Goal: Information Seeking & Learning: Learn about a topic

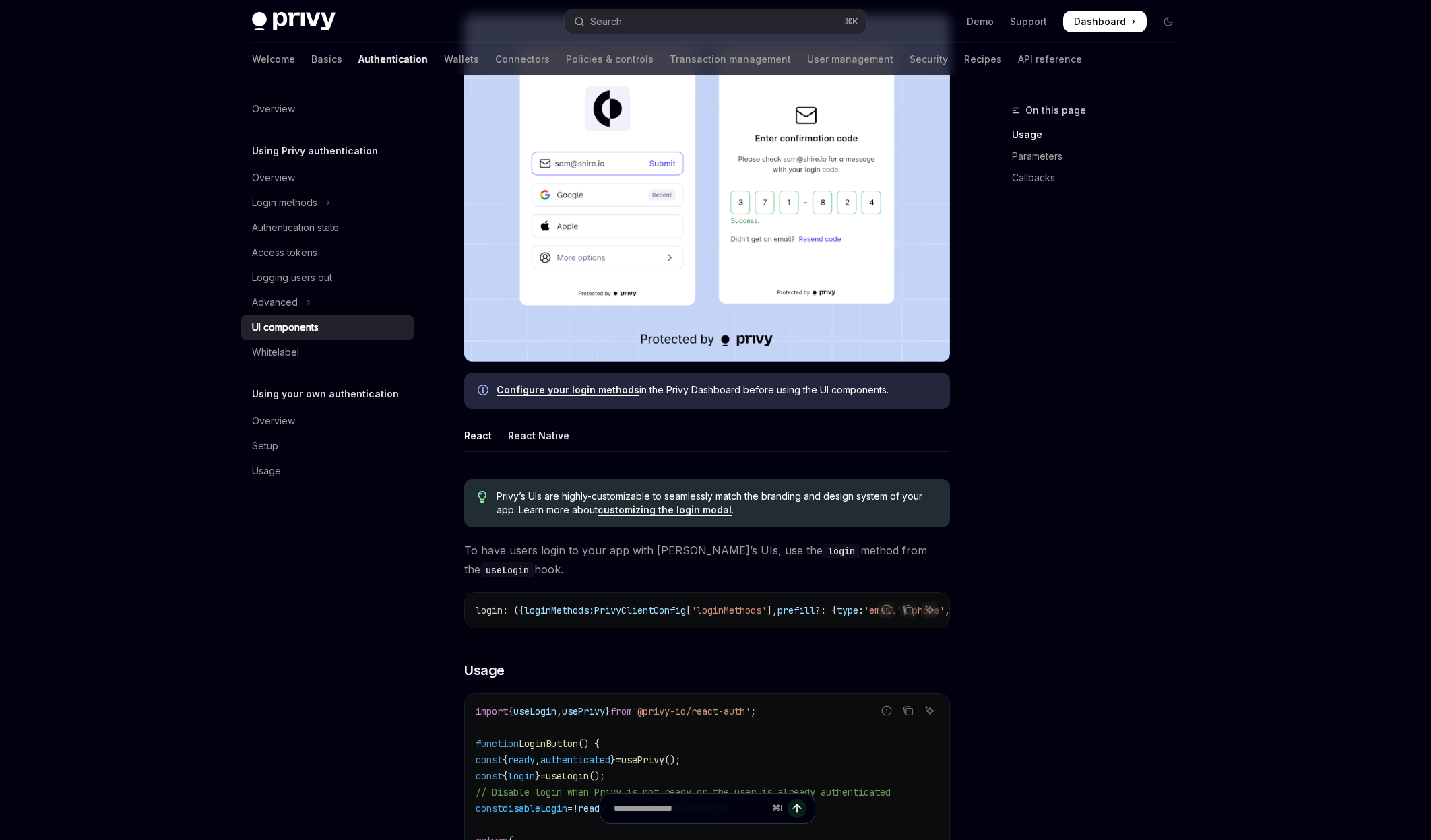
scroll to position [306, 0]
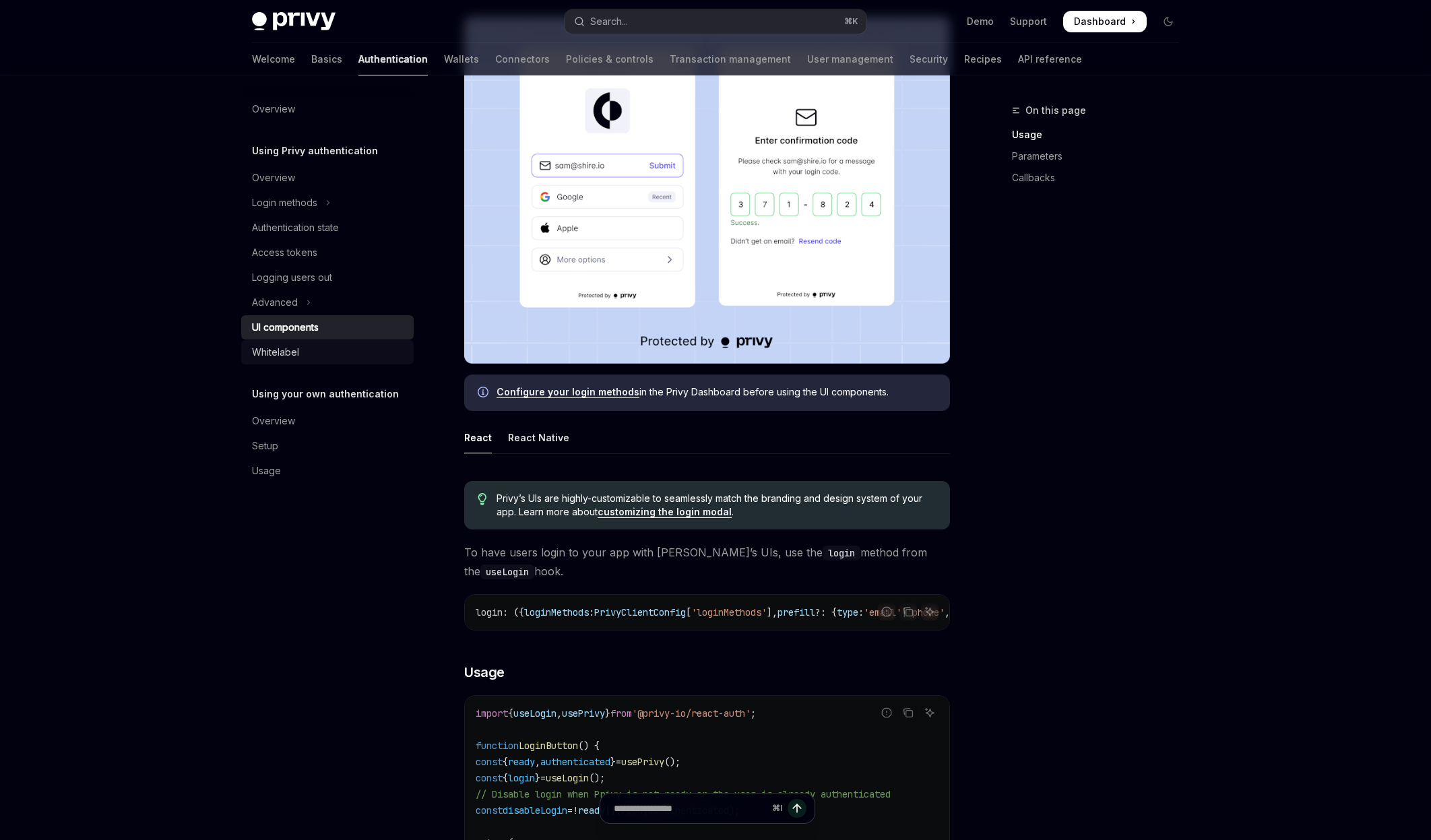
click at [287, 349] on div "Whitelabel" at bounding box center [275, 352] width 48 height 16
type textarea "*"
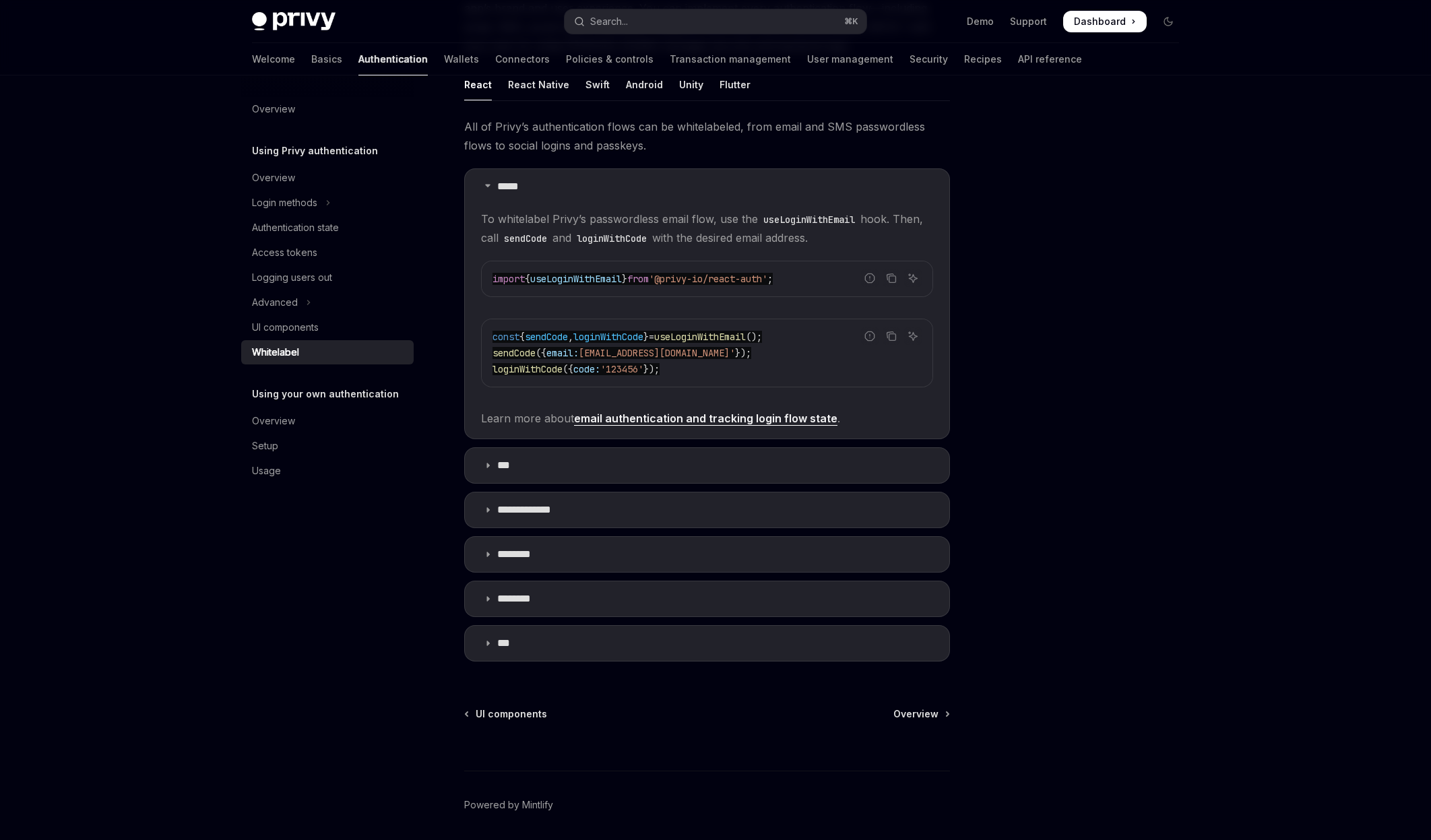
scroll to position [191, 0]
click at [684, 421] on link "email authentication and tracking login flow state" at bounding box center [705, 418] width 263 height 14
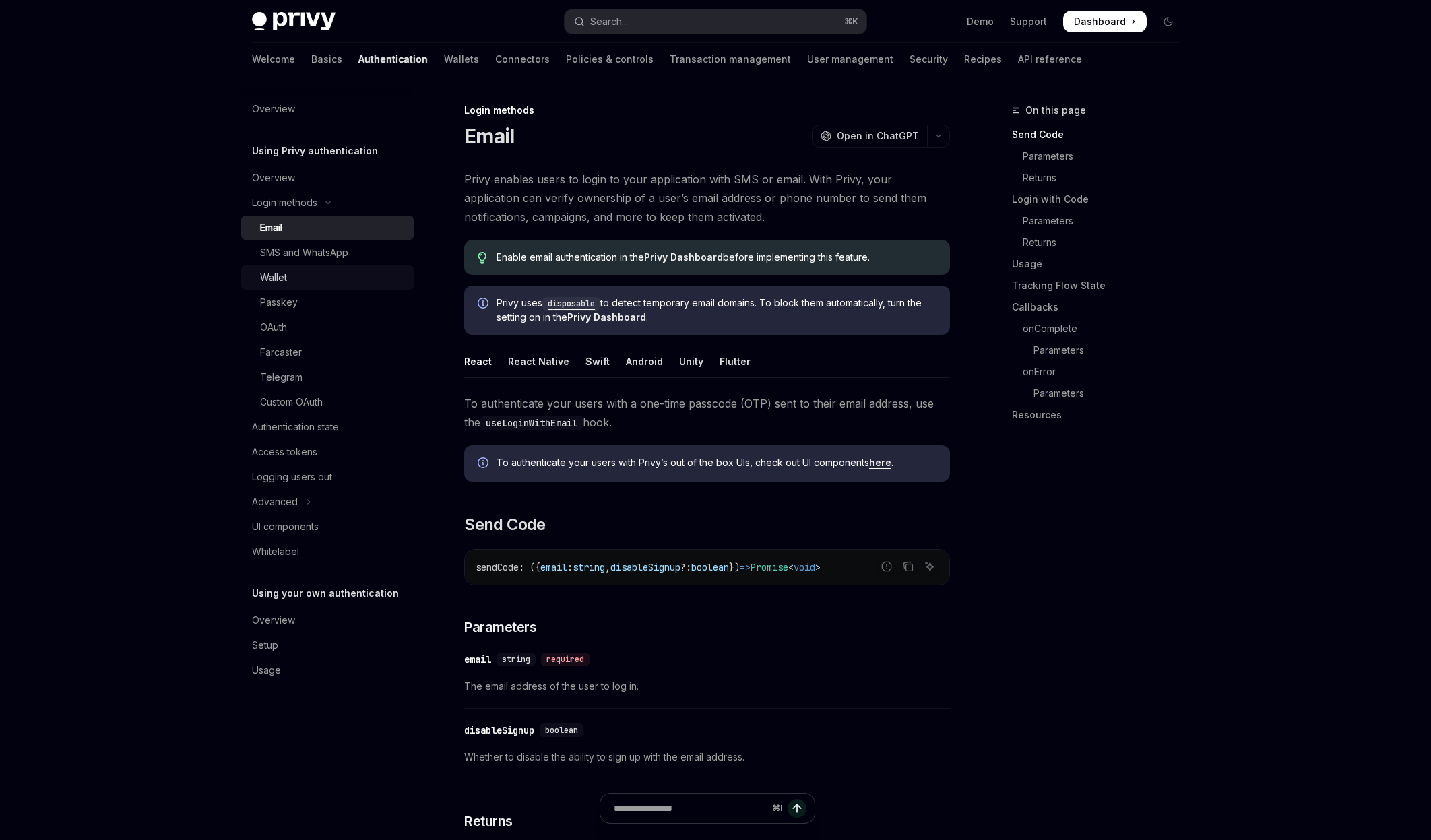
click at [284, 276] on div "Wallet" at bounding box center [274, 277] width 27 height 16
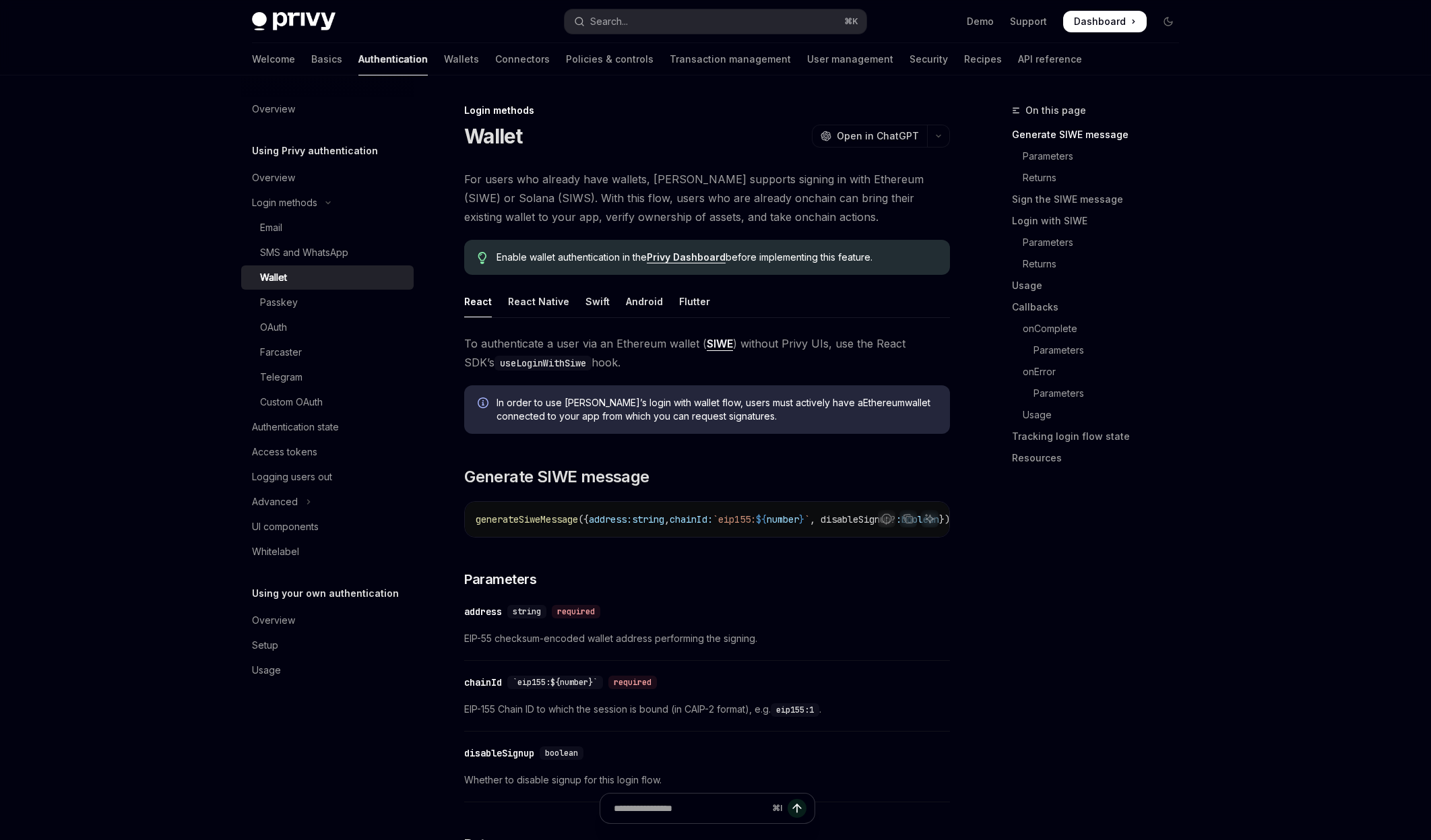
type textarea "*"
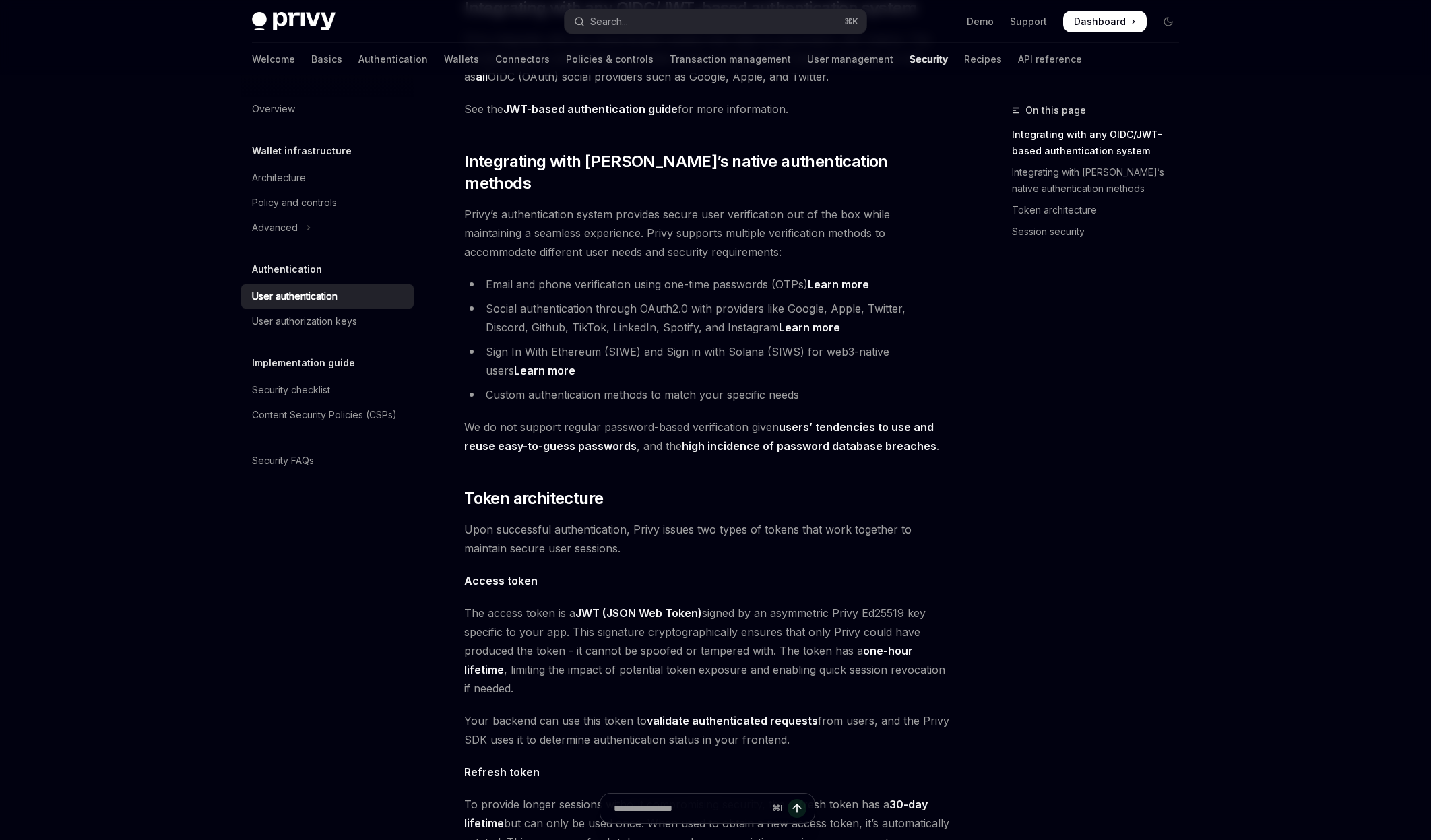
scroll to position [846, 0]
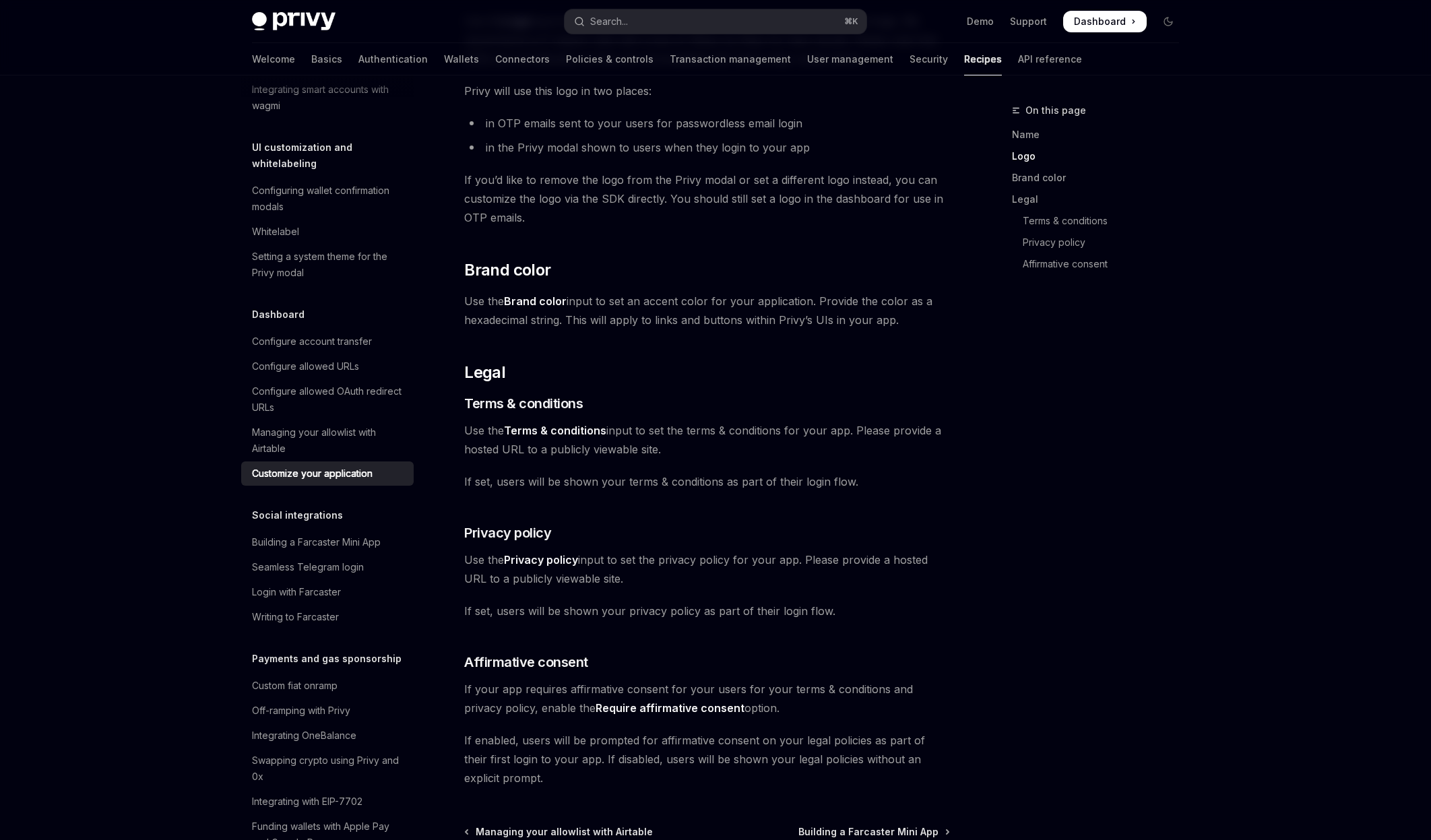
scroll to position [547, 0]
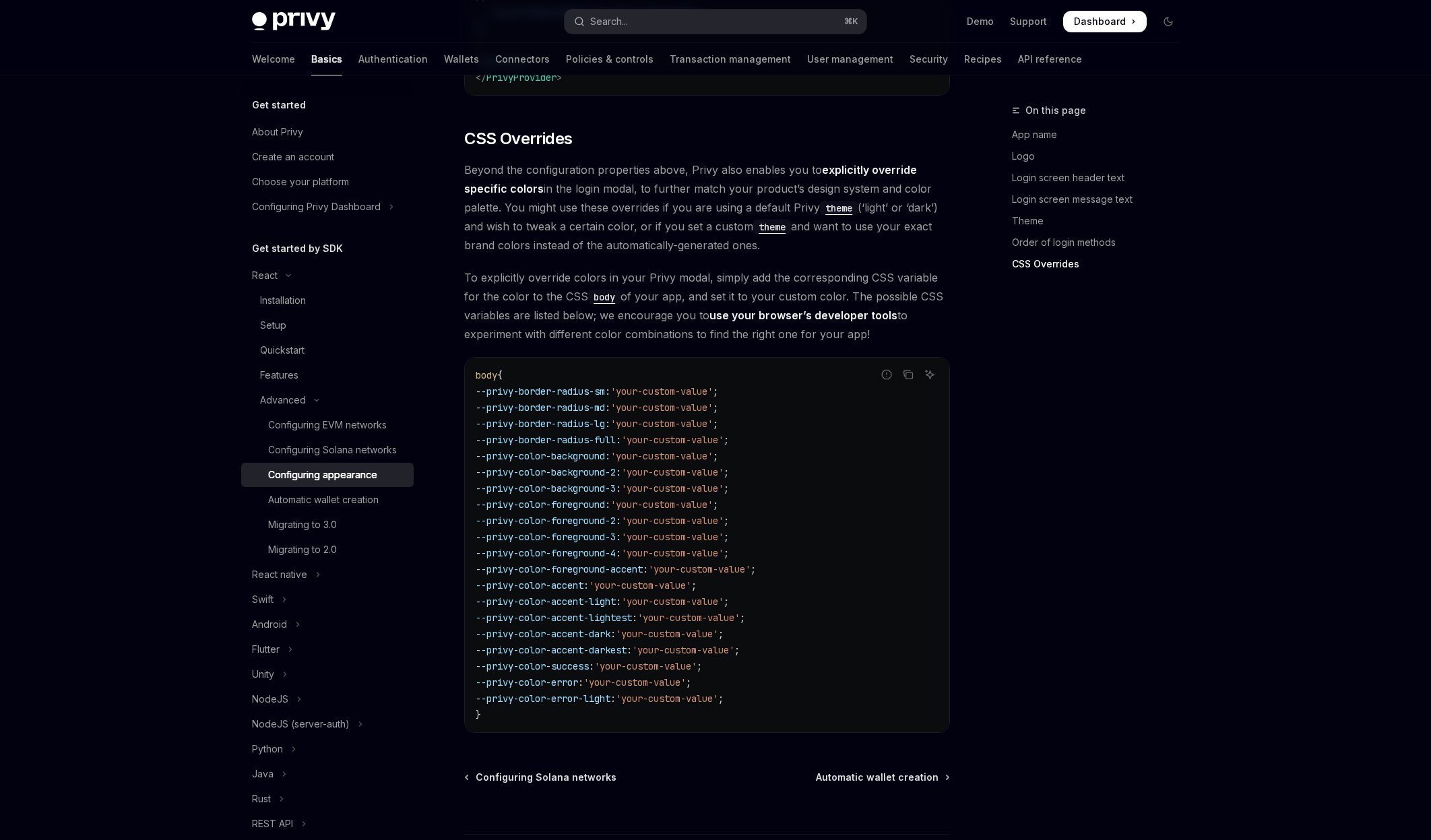
scroll to position [3195, 0]
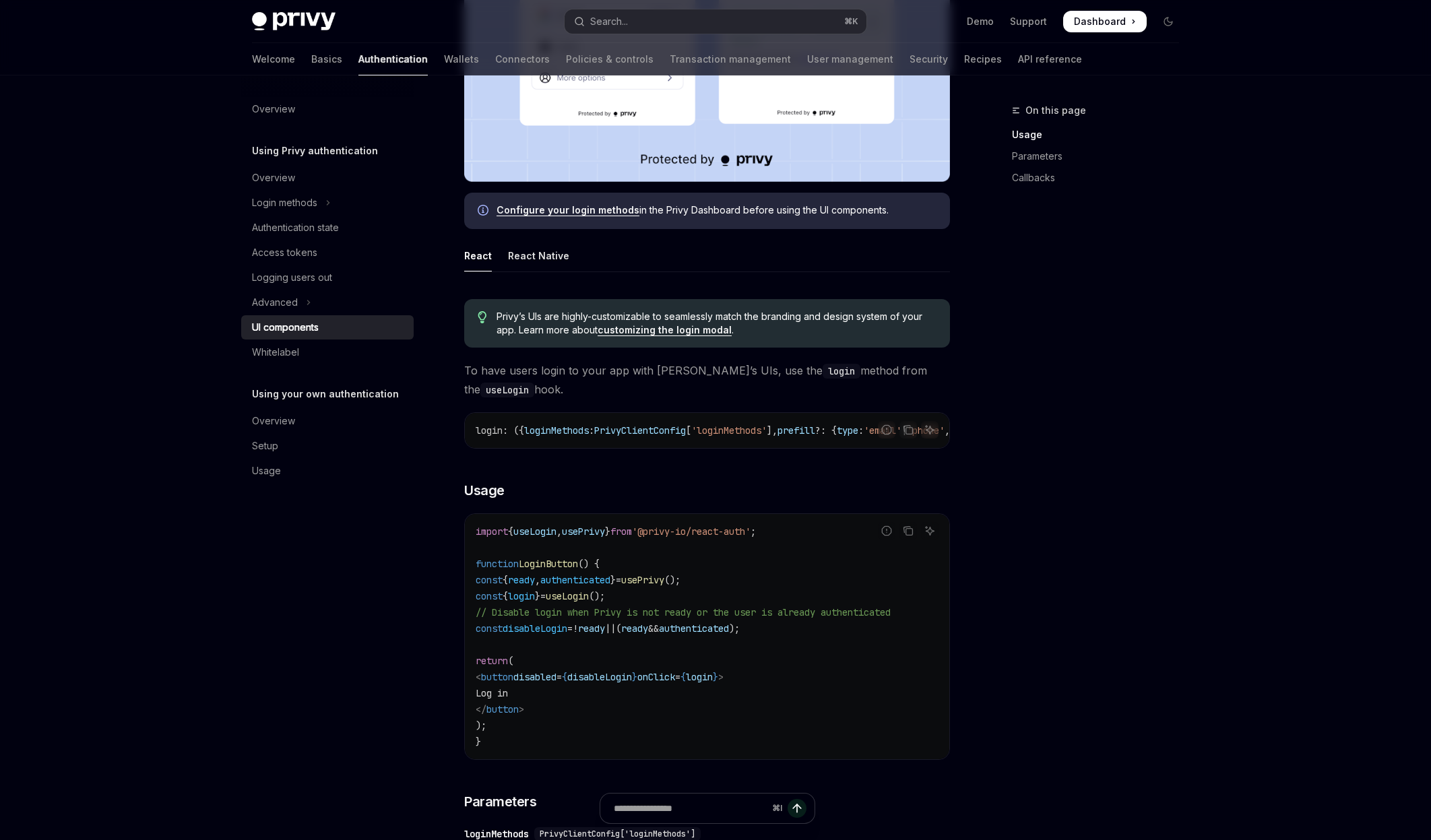
scroll to position [503, 0]
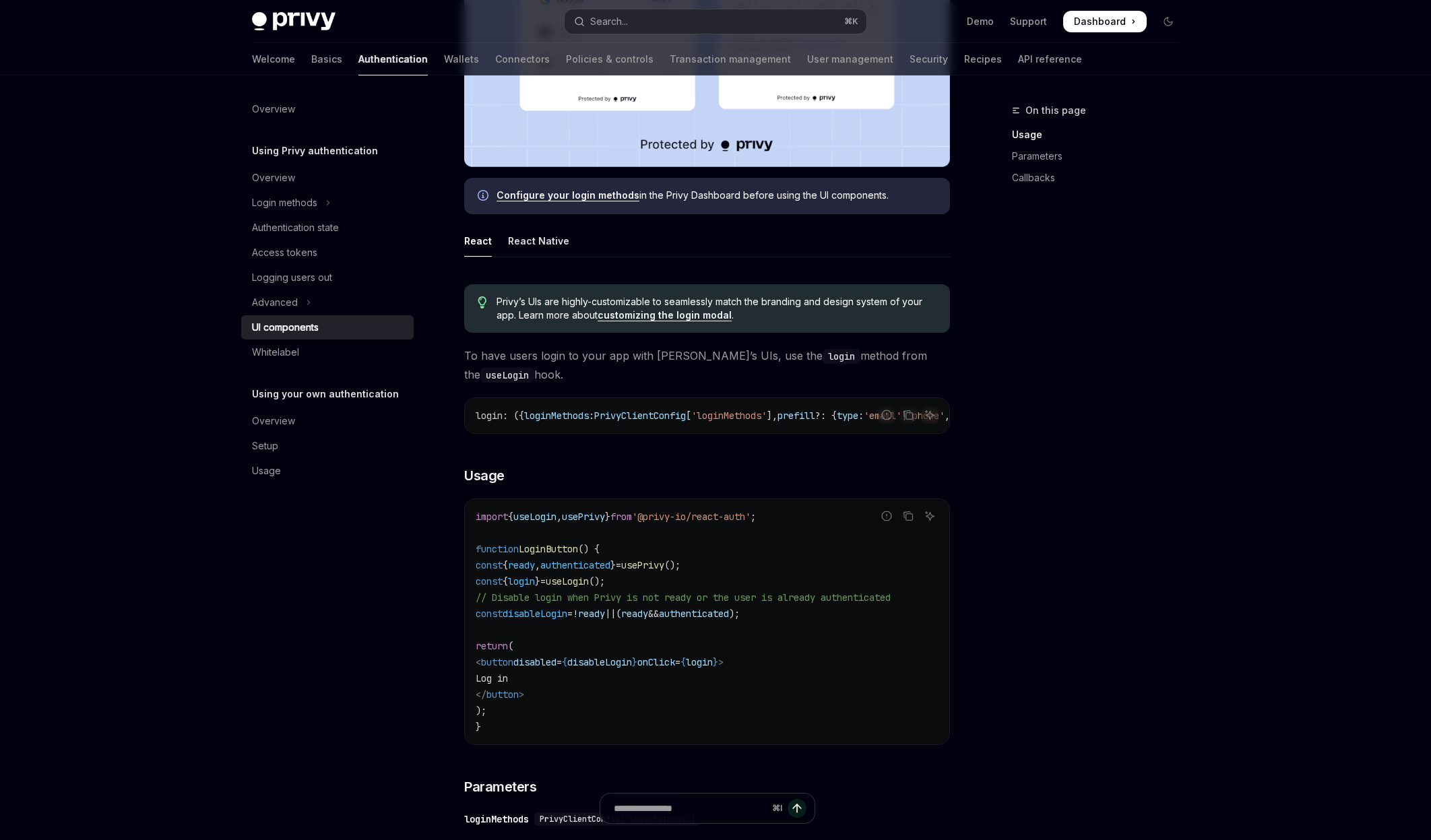
click at [823, 357] on code "login" at bounding box center [841, 356] width 38 height 15
click at [534, 368] on code "useLogin" at bounding box center [507, 375] width 54 height 15
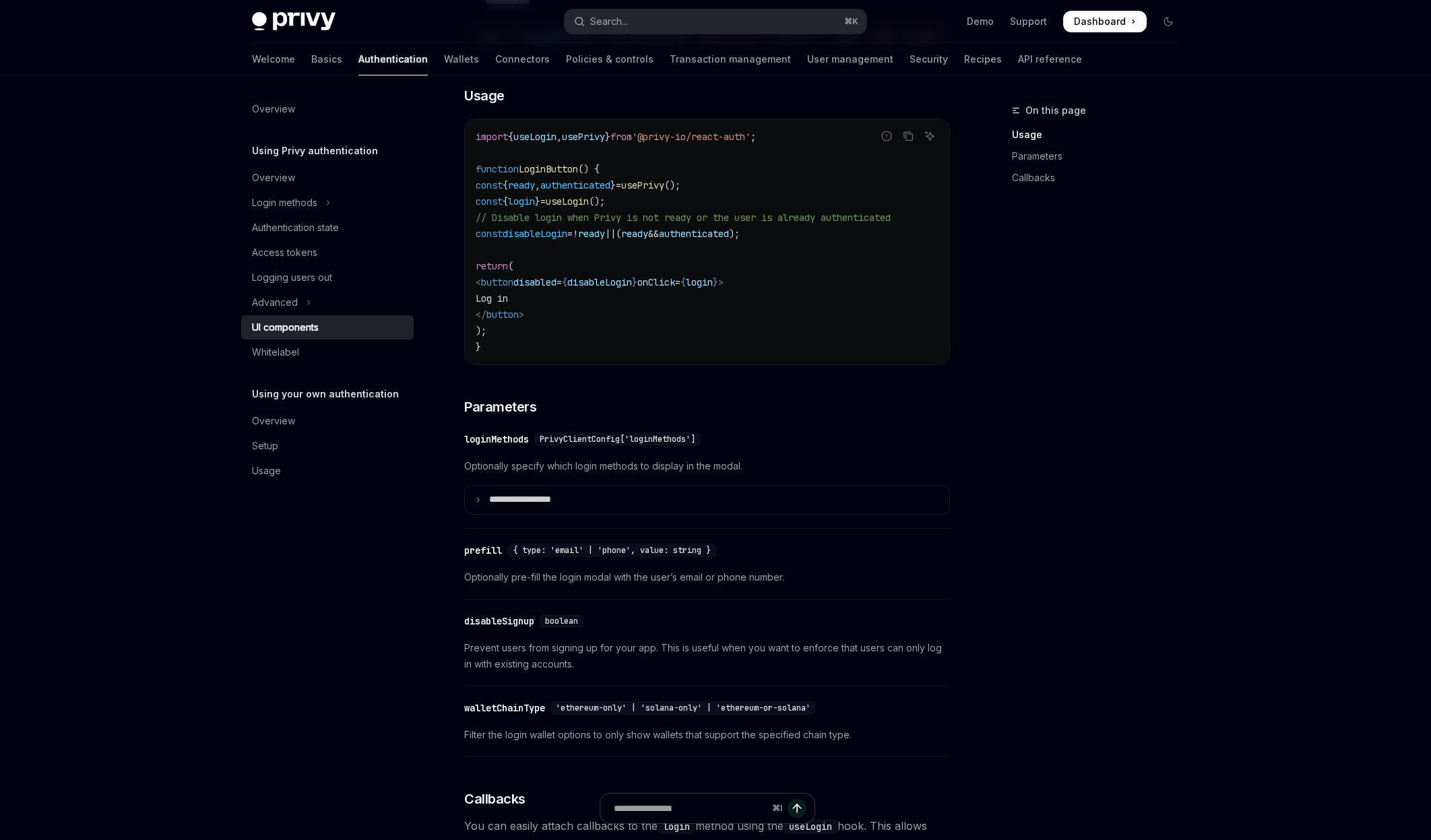
scroll to position [896, 0]
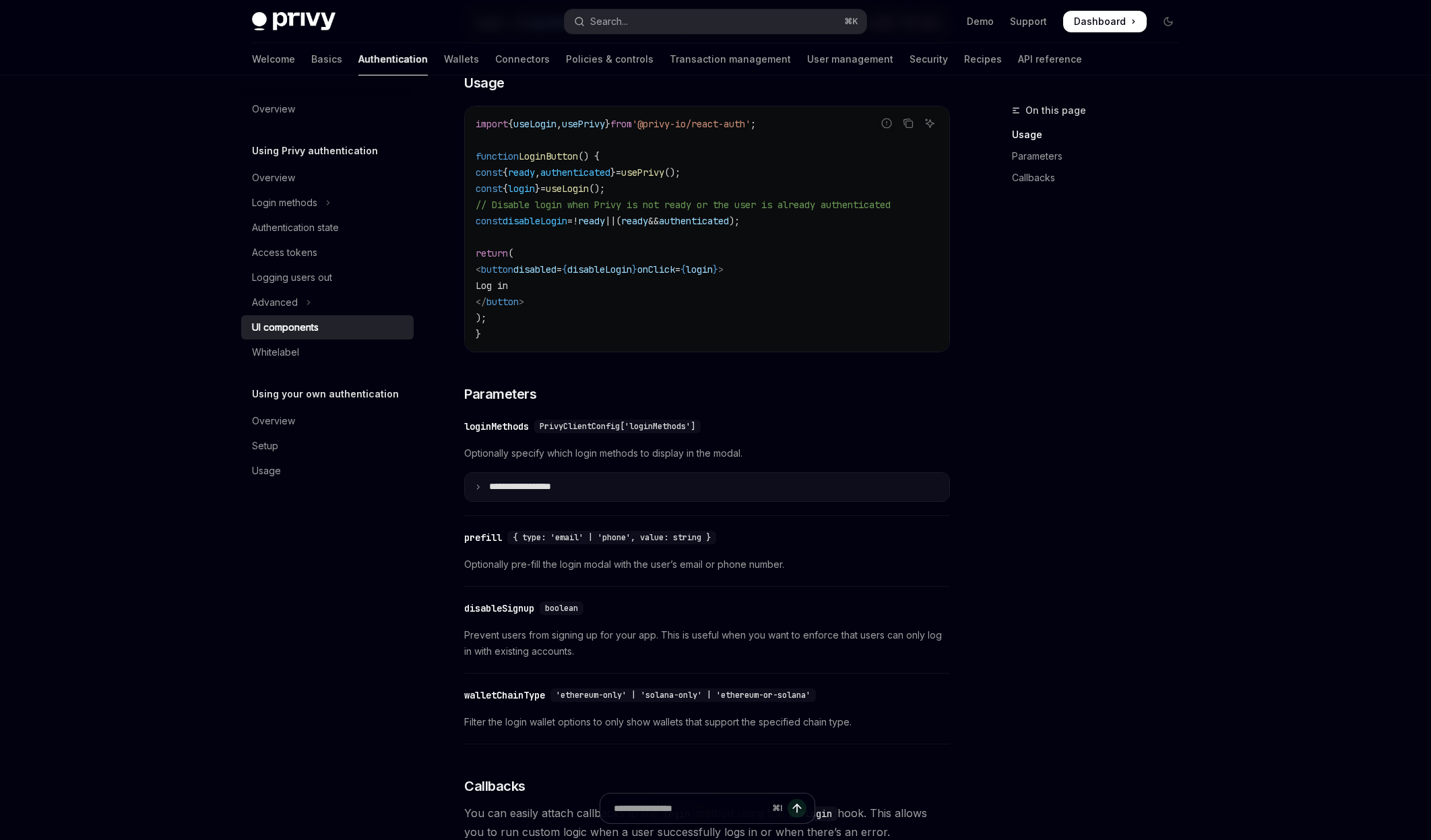
click at [479, 491] on icon at bounding box center [478, 487] width 7 height 7
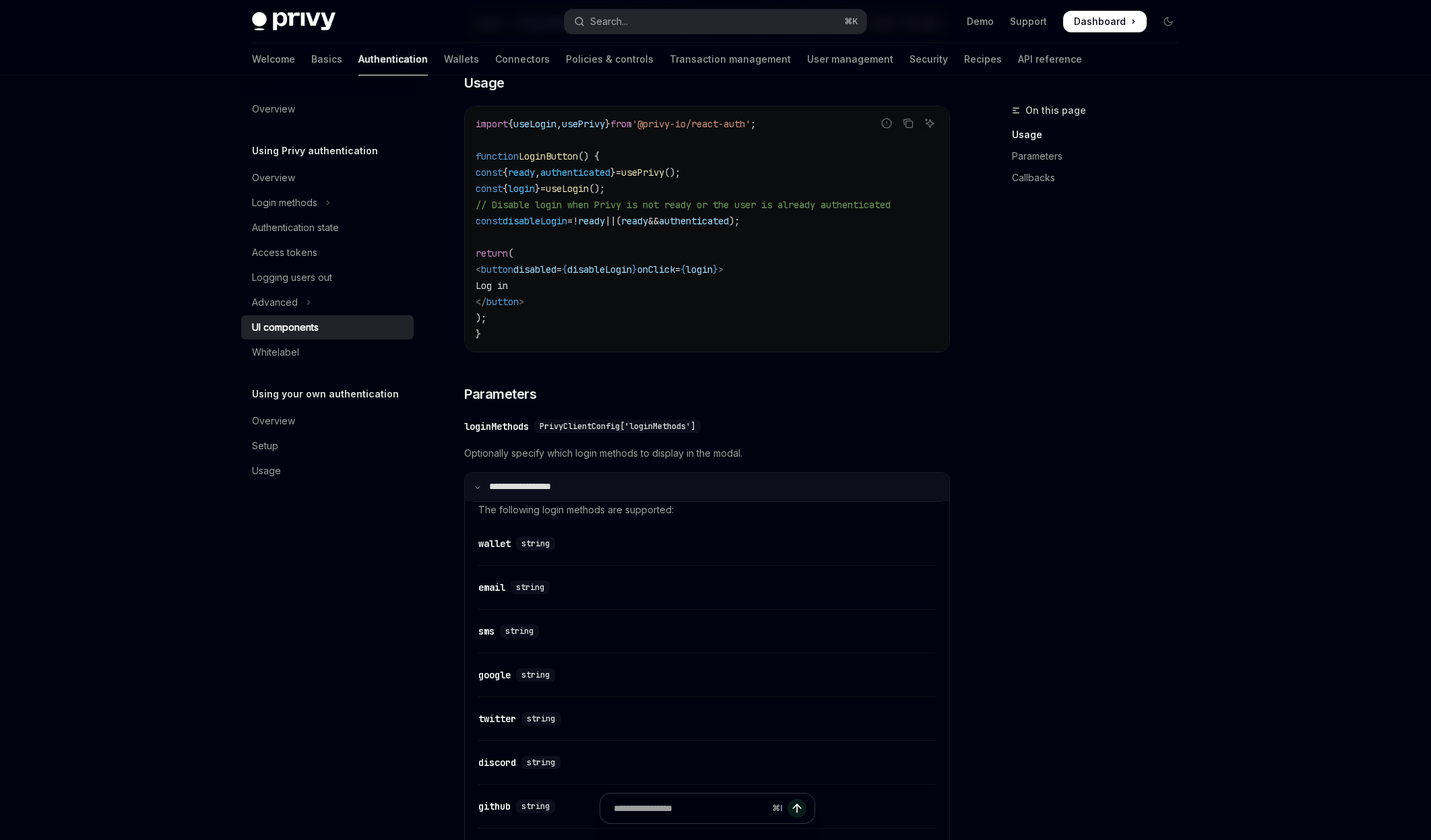
click at [478, 491] on icon at bounding box center [478, 487] width 7 height 7
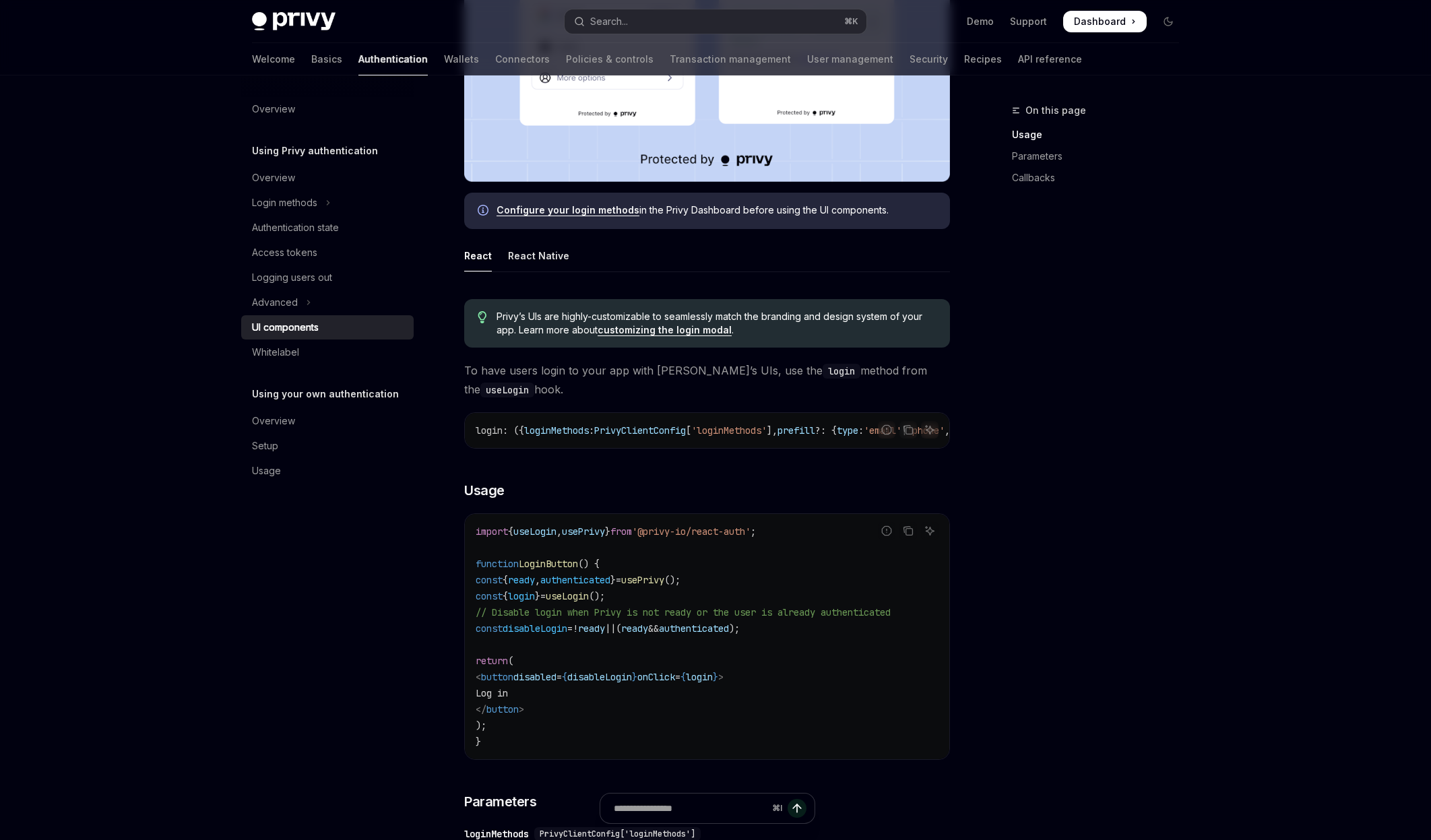
scroll to position [483, 0]
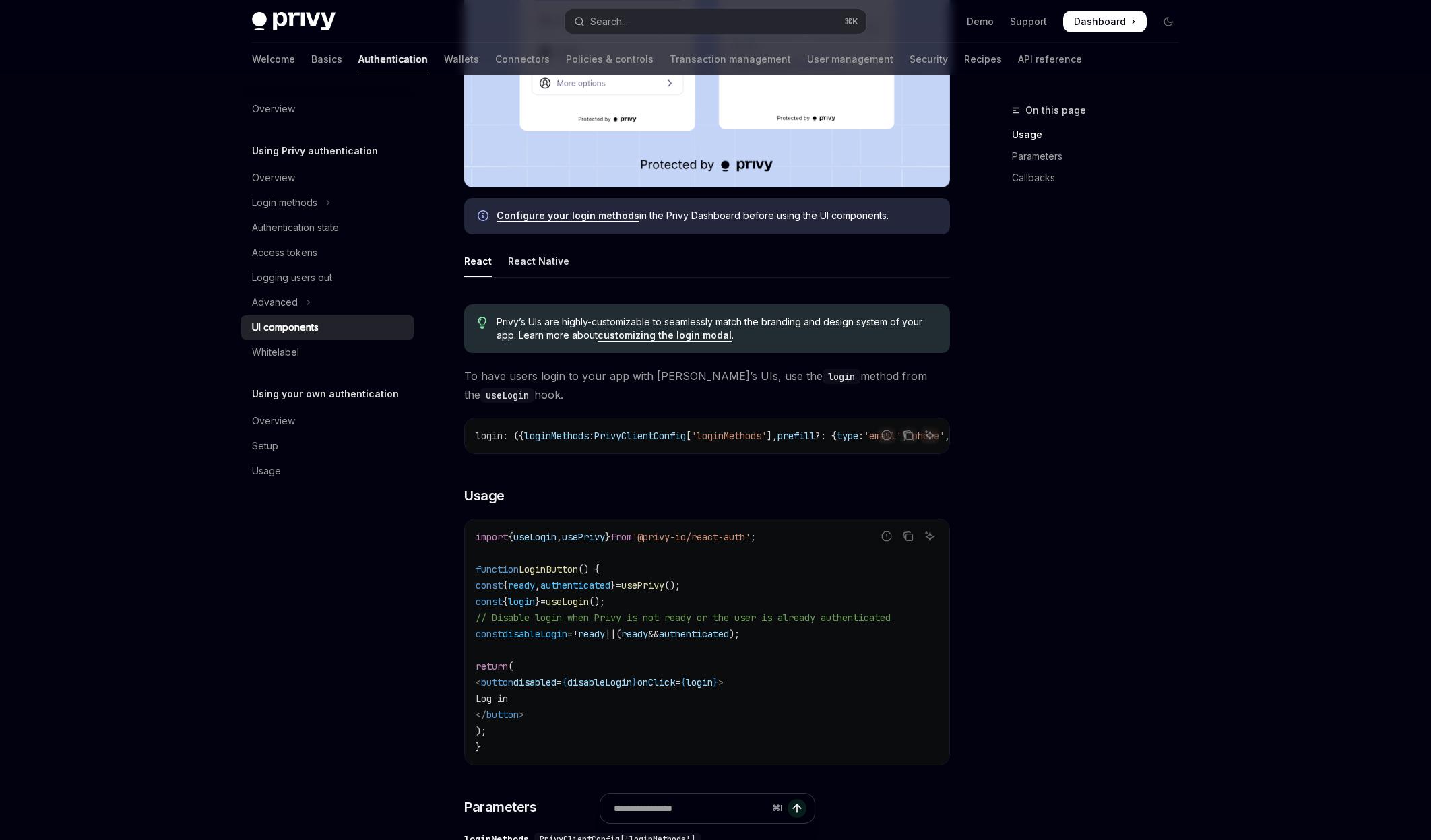
click at [534, 388] on code "useLogin" at bounding box center [507, 395] width 54 height 15
copy code "useLogin"
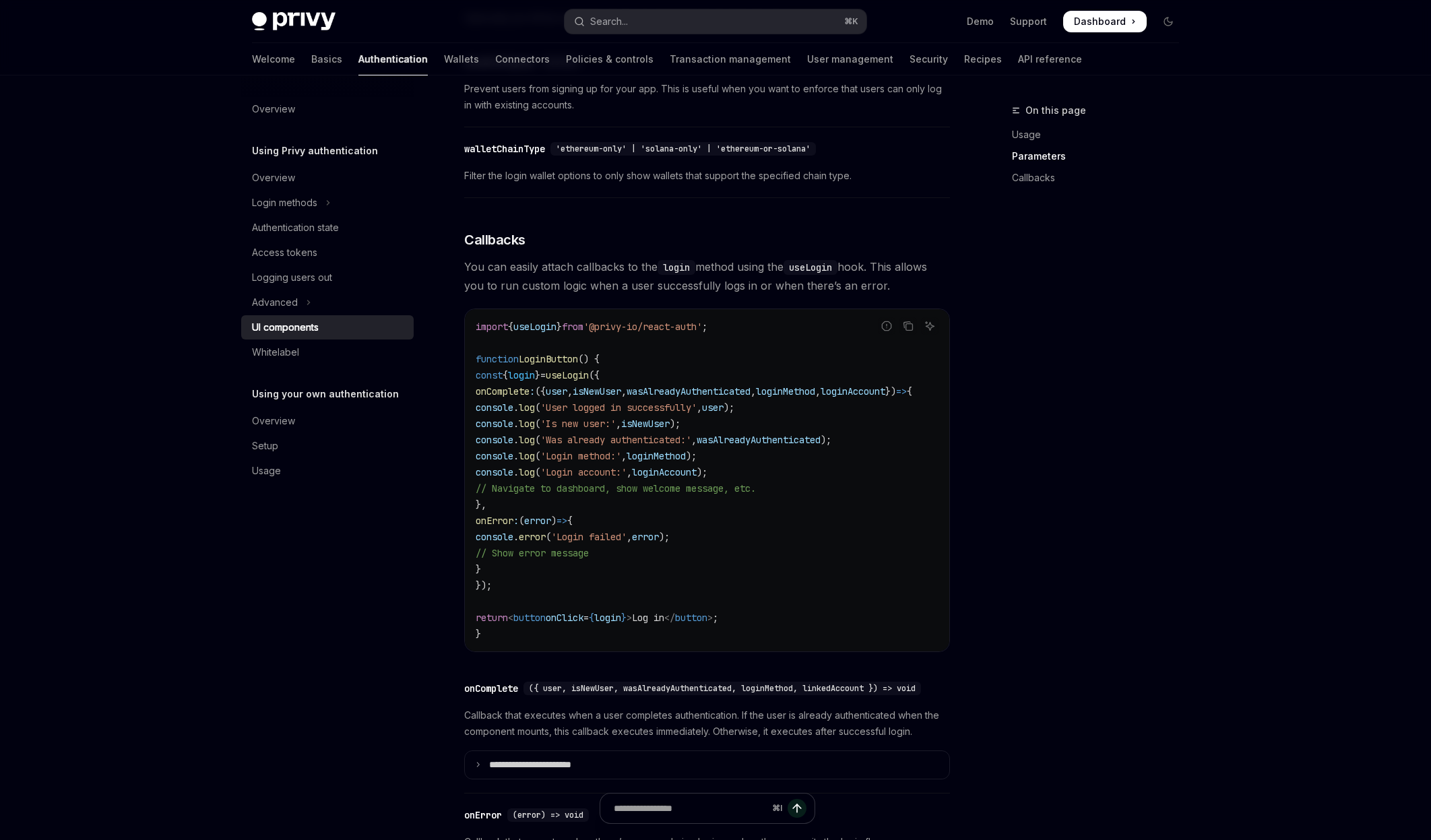
scroll to position [1404, 0]
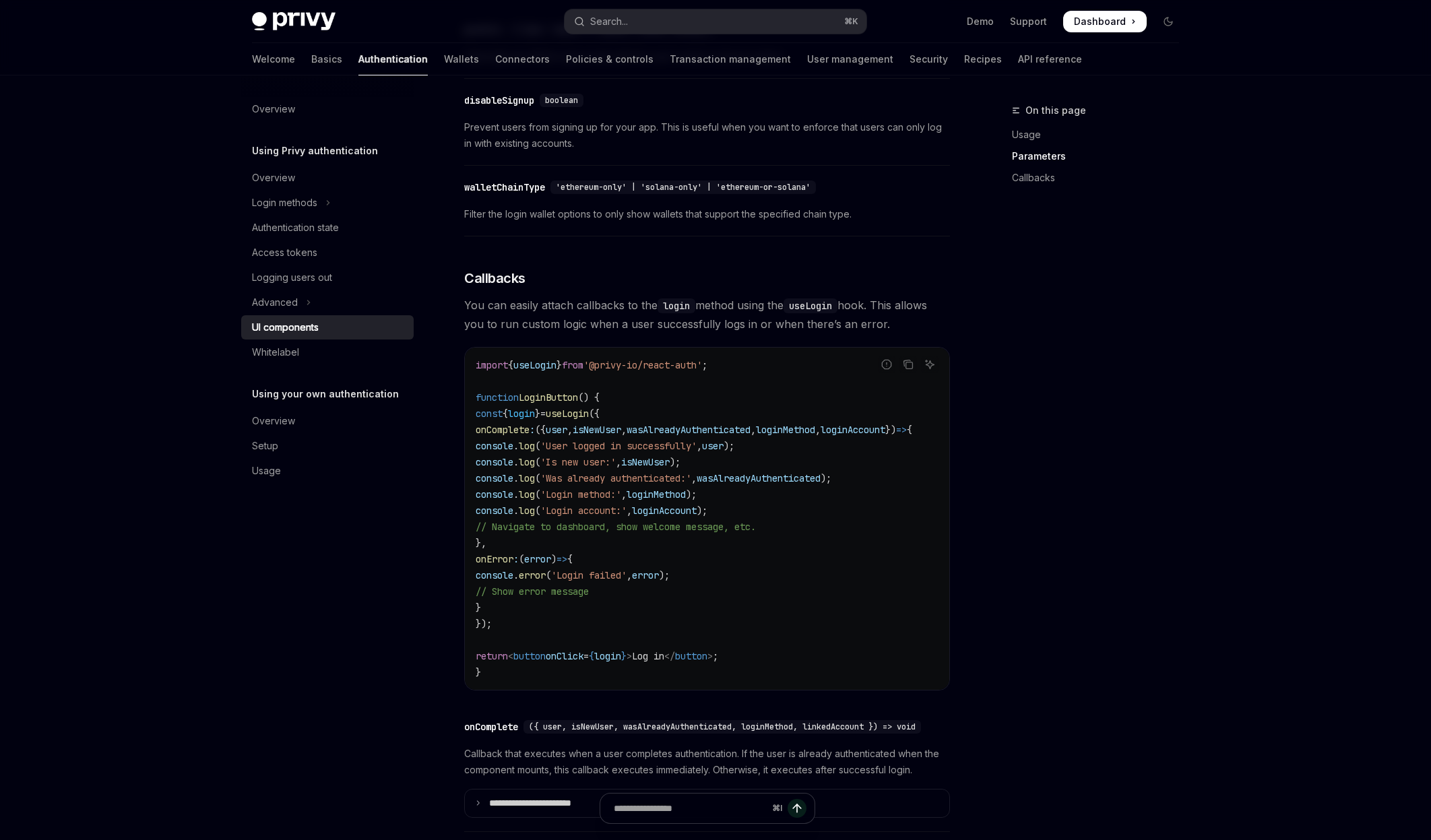
drag, startPoint x: 740, startPoint y: 496, endPoint x: 735, endPoint y: 503, distance: 8.6
click at [740, 497] on code "import { useLogin } from '@privy-io/react-auth' ; function LoginButton () { con…" at bounding box center [710, 519] width 469 height 323
click at [686, 500] on span "loginMethod" at bounding box center [657, 494] width 60 height 12
copy span "loginMethod"
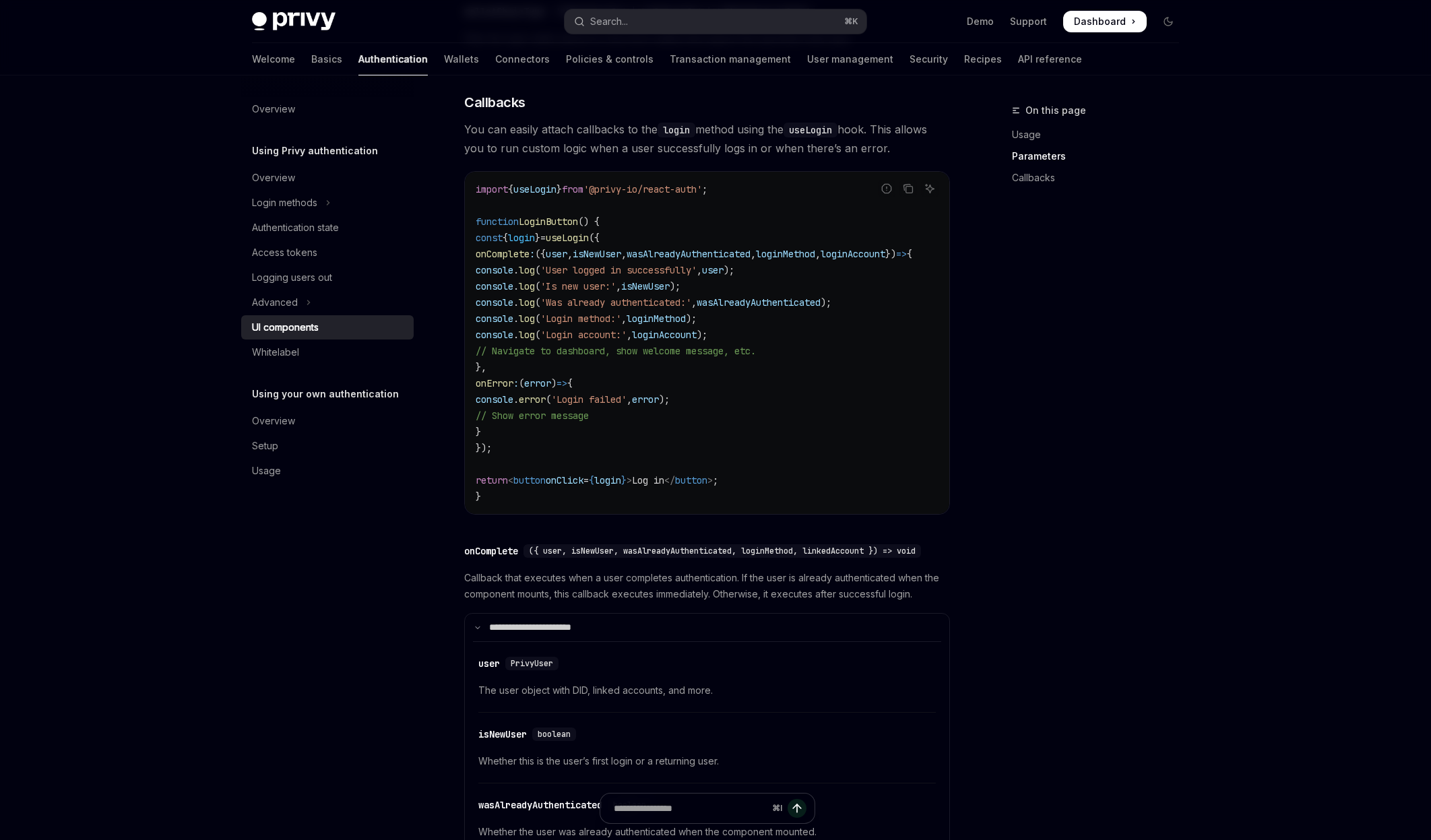
scroll to position [1579, 0]
click at [589, 245] on span "useLogin" at bounding box center [567, 238] width 43 height 12
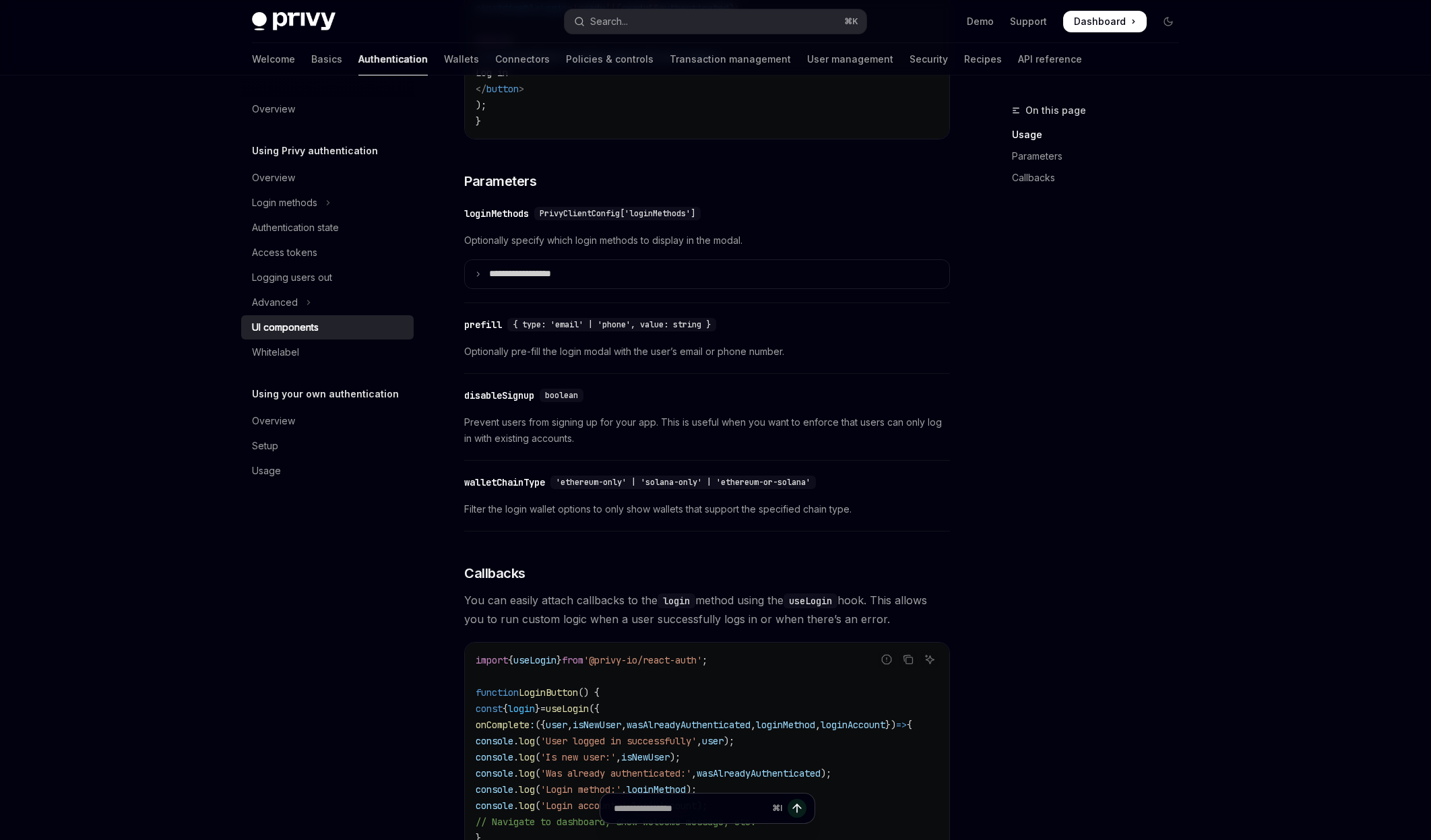
scroll to position [1107, 0]
click at [483, 283] on summary "**********" at bounding box center [707, 276] width 484 height 28
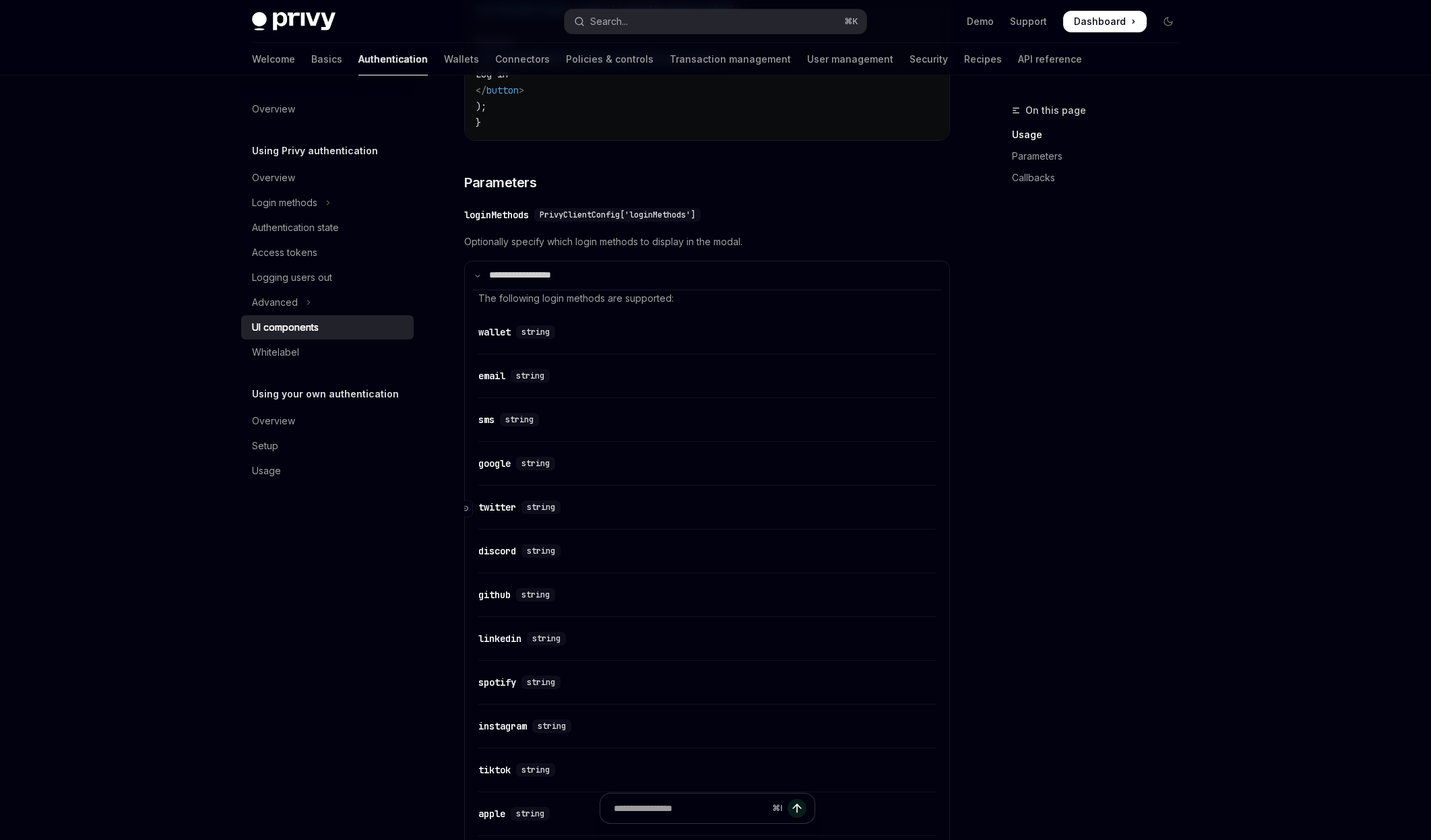
drag, startPoint x: 502, startPoint y: 342, endPoint x: 479, endPoint y: 342, distance: 23.0
click at [501, 339] on div "wallet" at bounding box center [495, 332] width 33 height 13
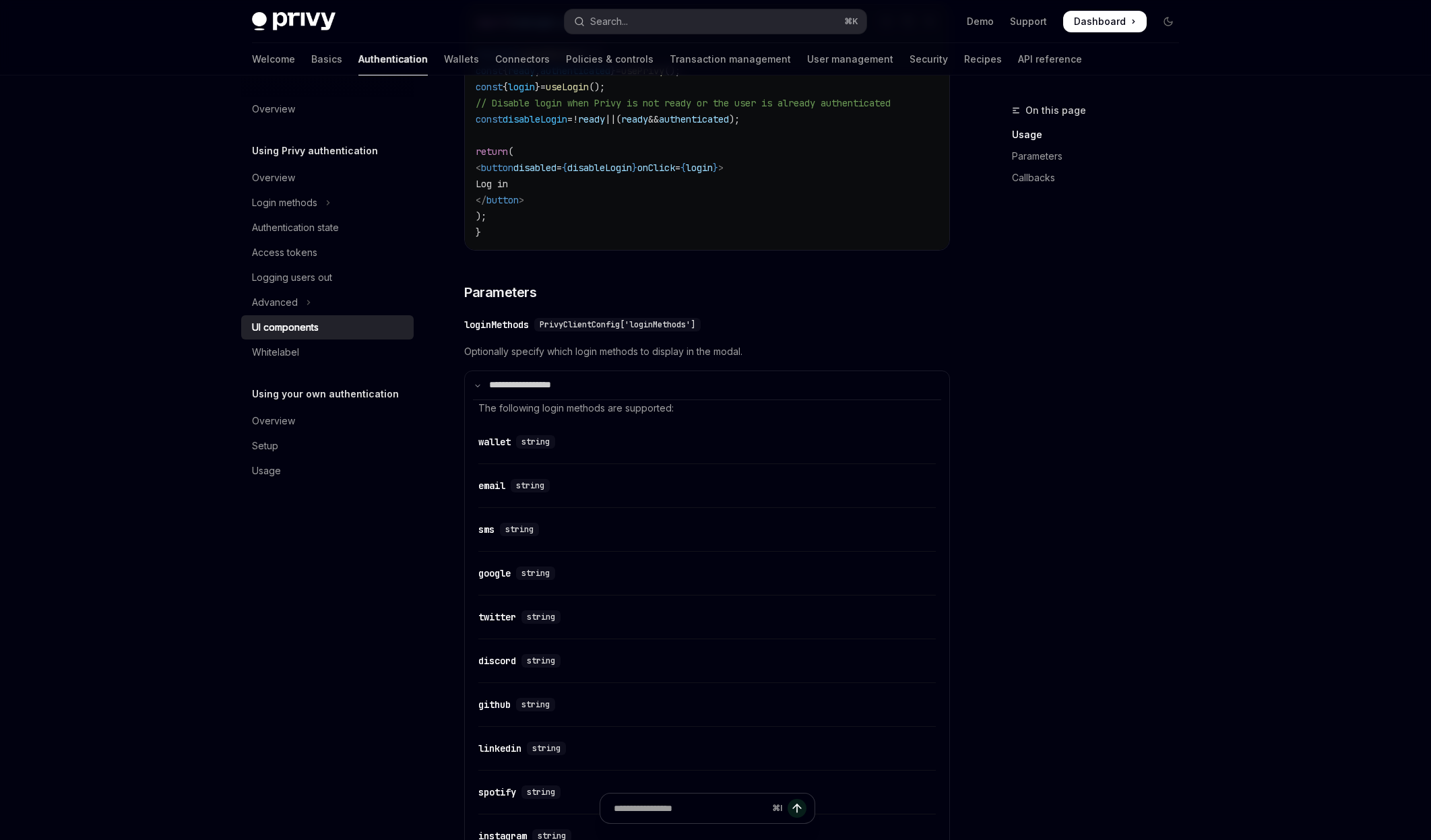
scroll to position [996, 0]
click at [559, 450] on div "string" at bounding box center [538, 443] width 45 height 13
click at [468, 452] on div "Navigate to header" at bounding box center [464, 444] width 16 height 16
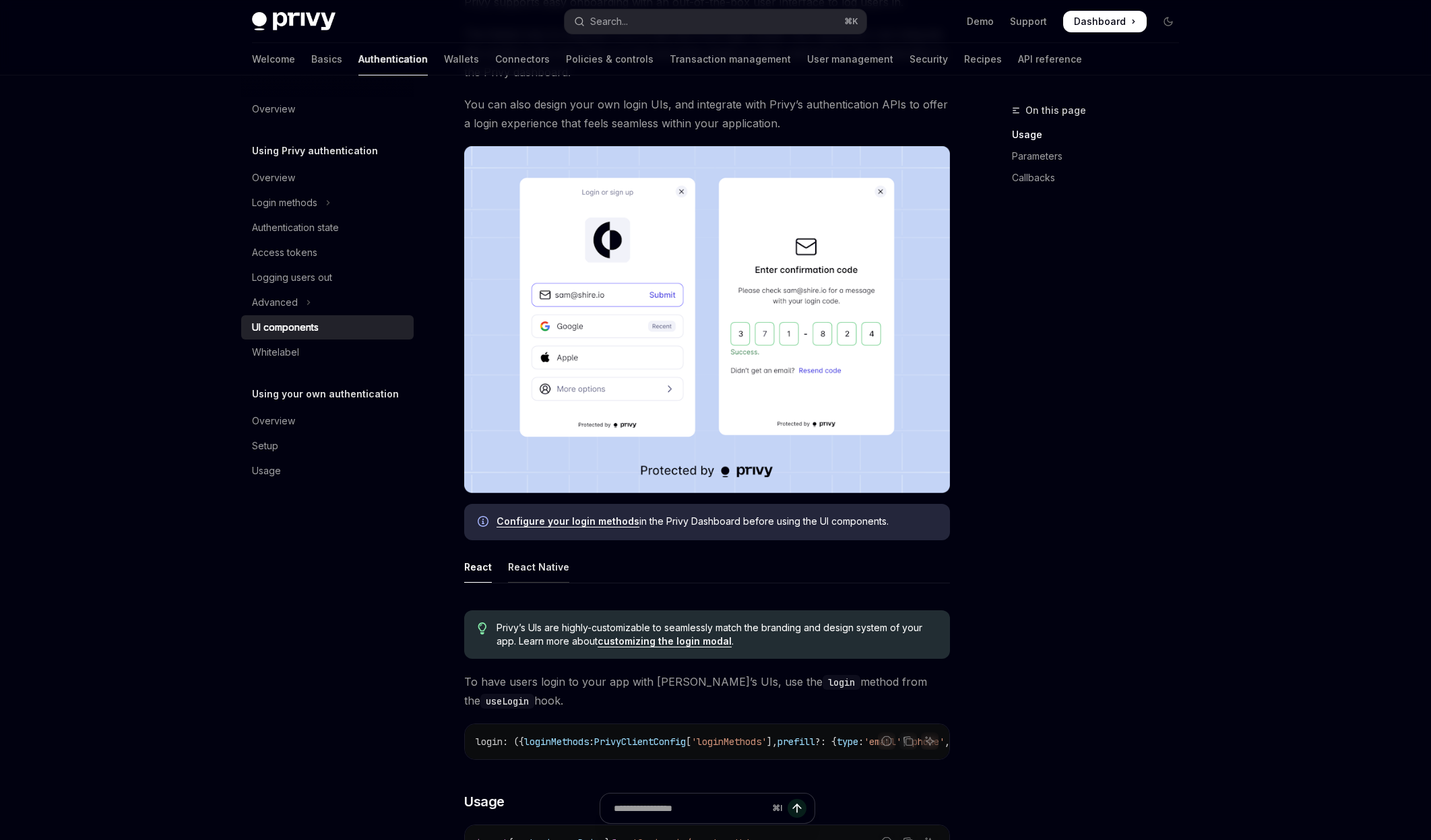
scroll to position [0, 0]
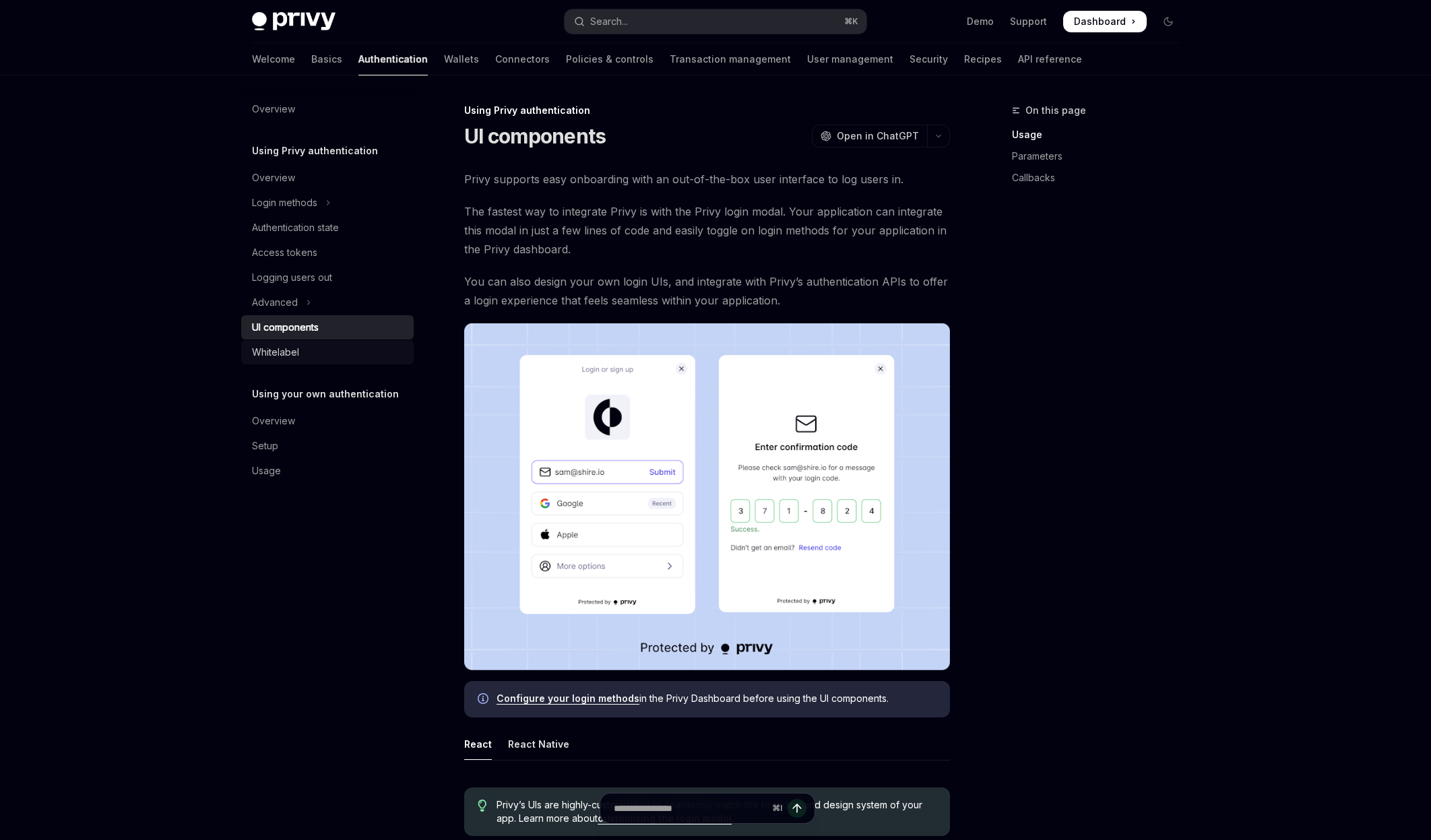
click at [307, 351] on div "Whitelabel" at bounding box center [328, 352] width 154 height 16
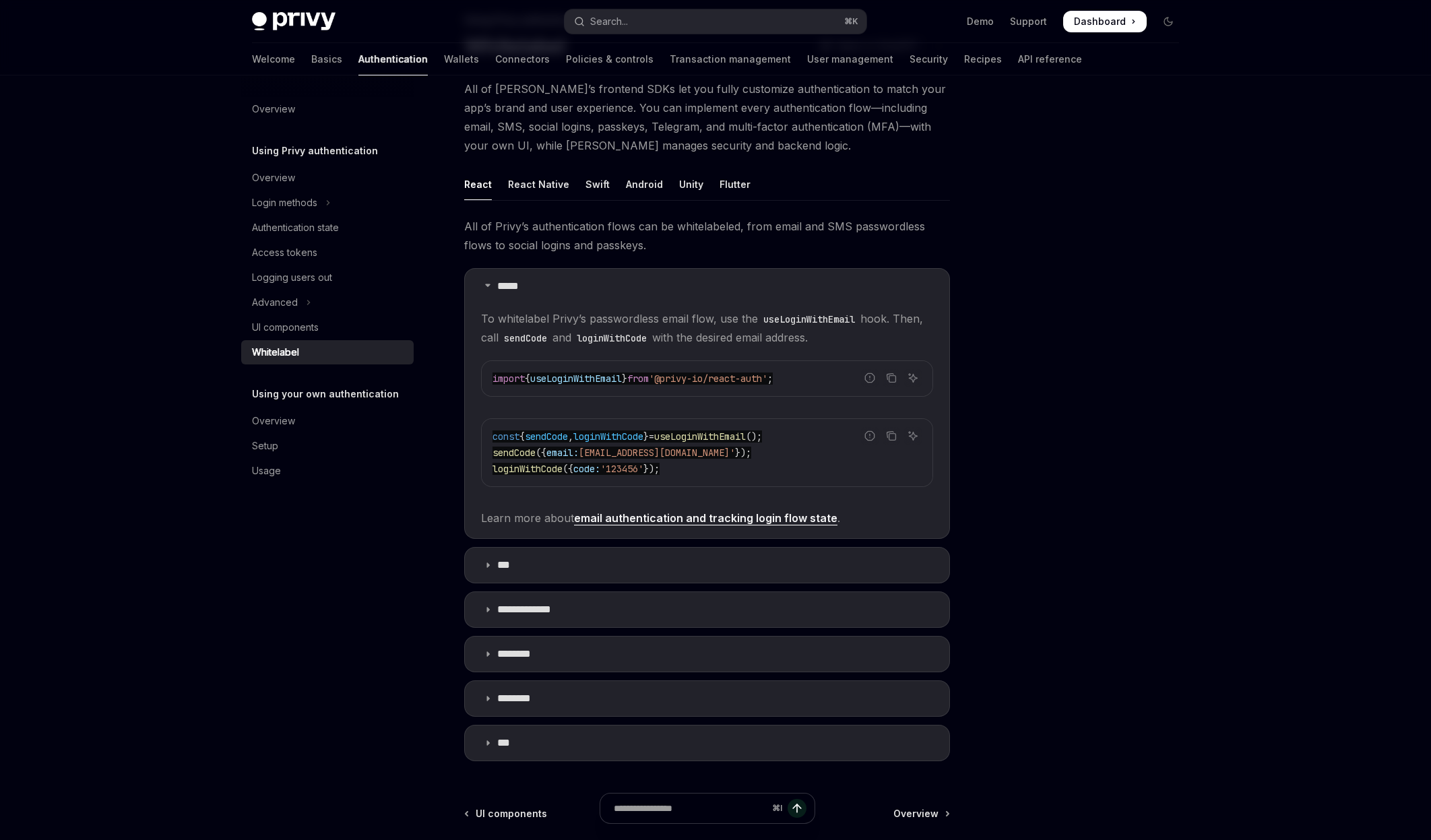
scroll to position [96, 0]
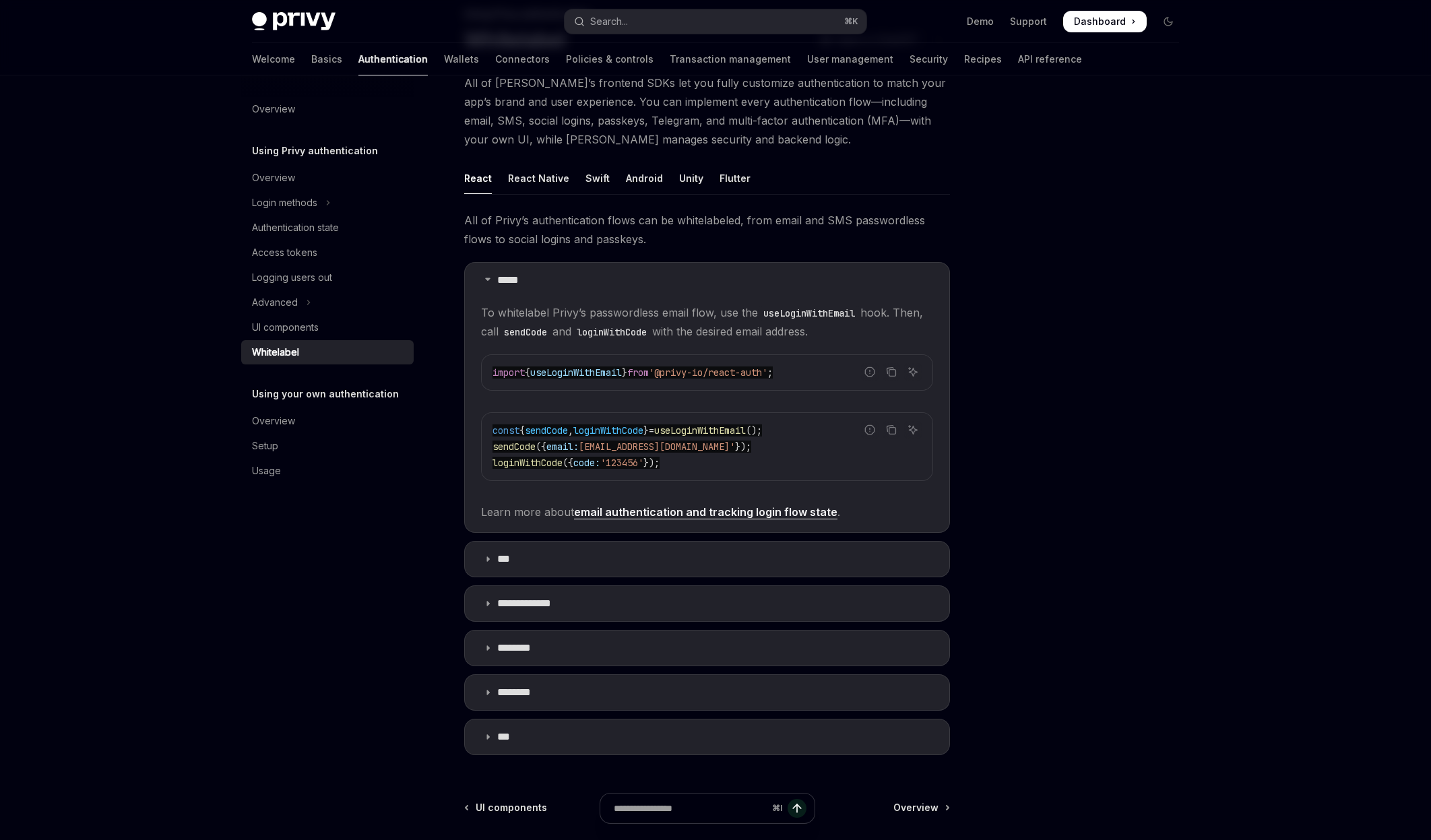
click at [495, 280] on summary "*****" at bounding box center [707, 280] width 484 height 35
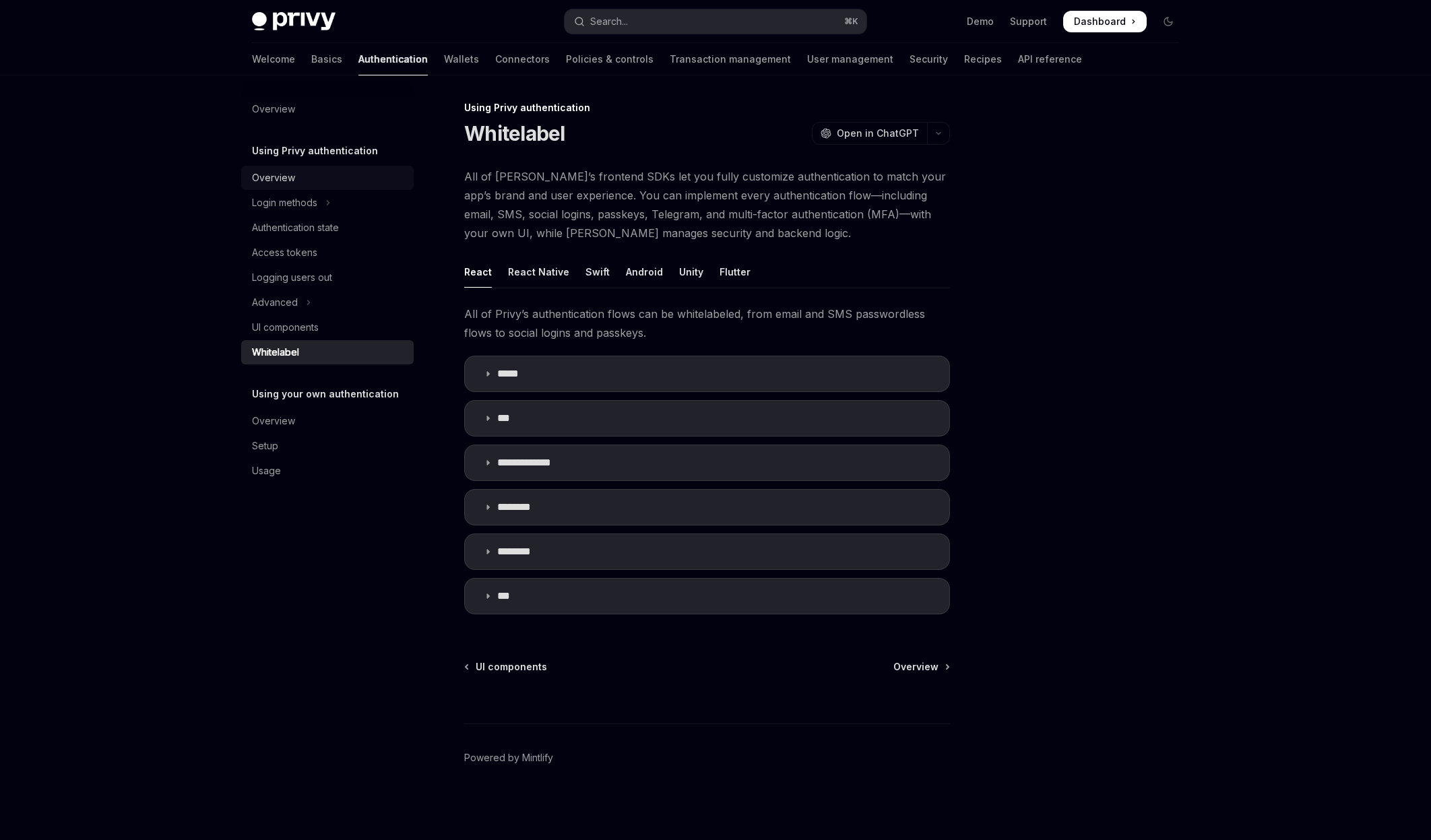
click at [296, 181] on div "Overview" at bounding box center [328, 177] width 154 height 16
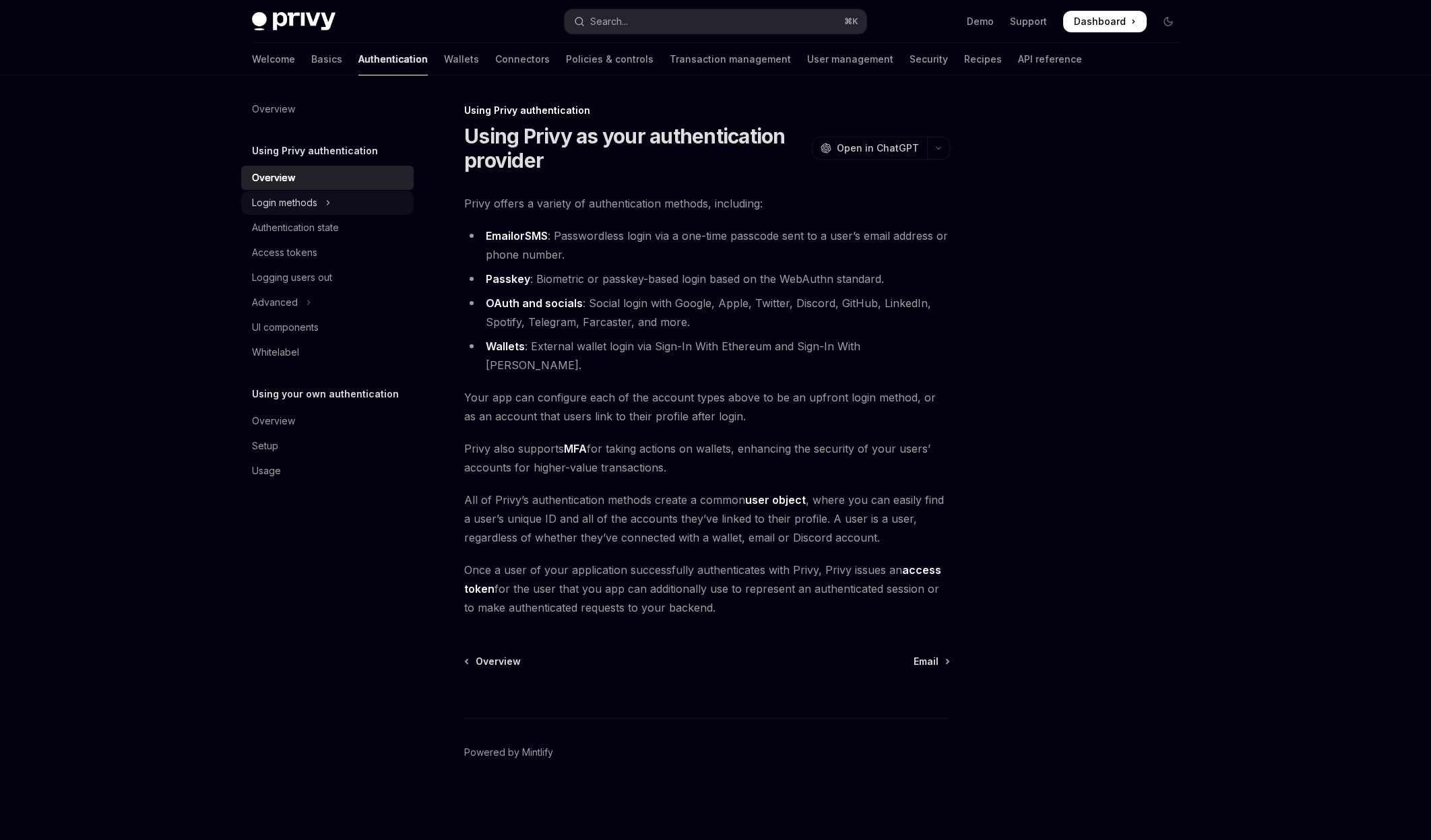
click at [302, 205] on div "Login methods" at bounding box center [284, 203] width 65 height 16
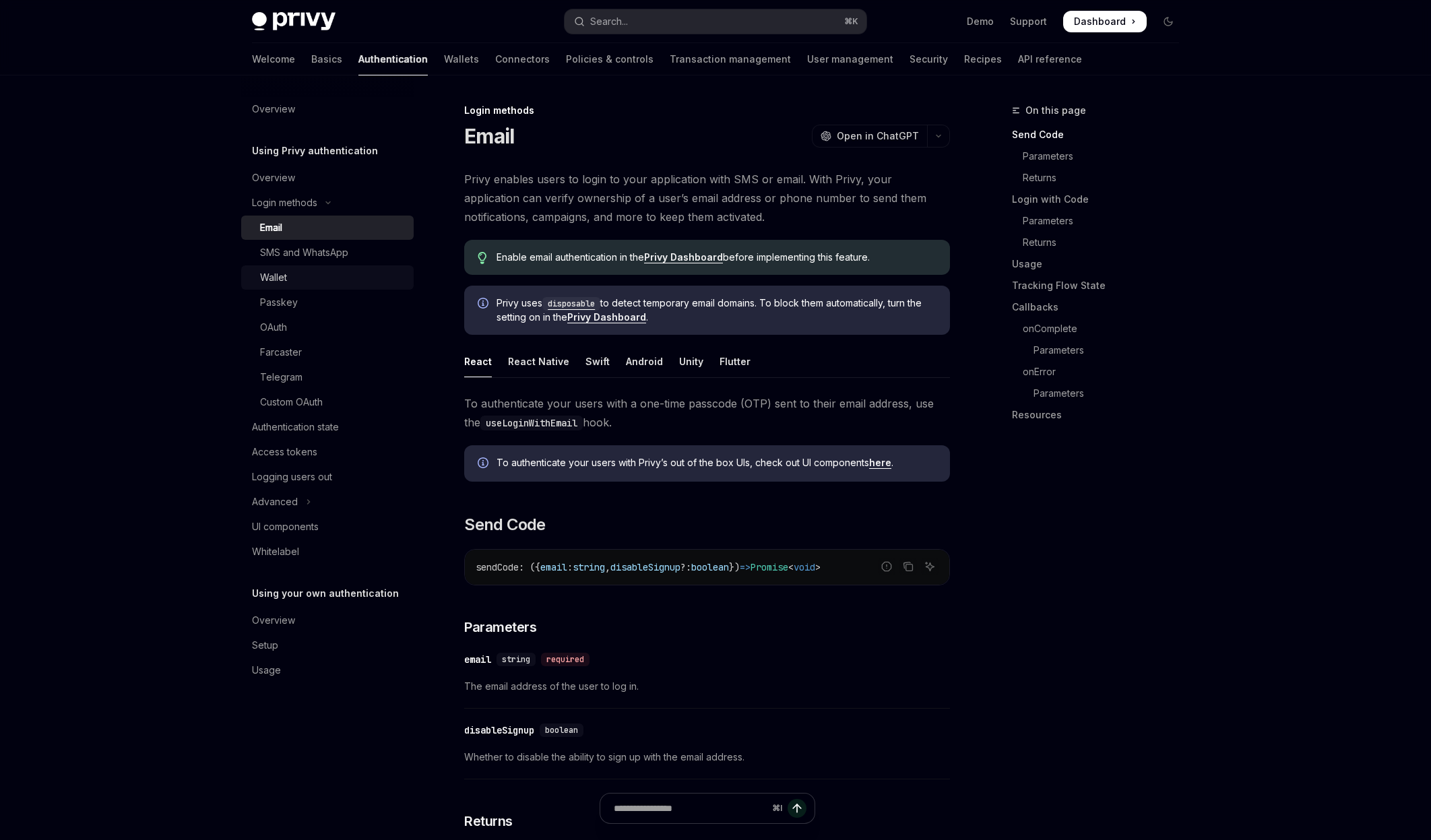
click at [284, 276] on div "Wallet" at bounding box center [274, 277] width 27 height 16
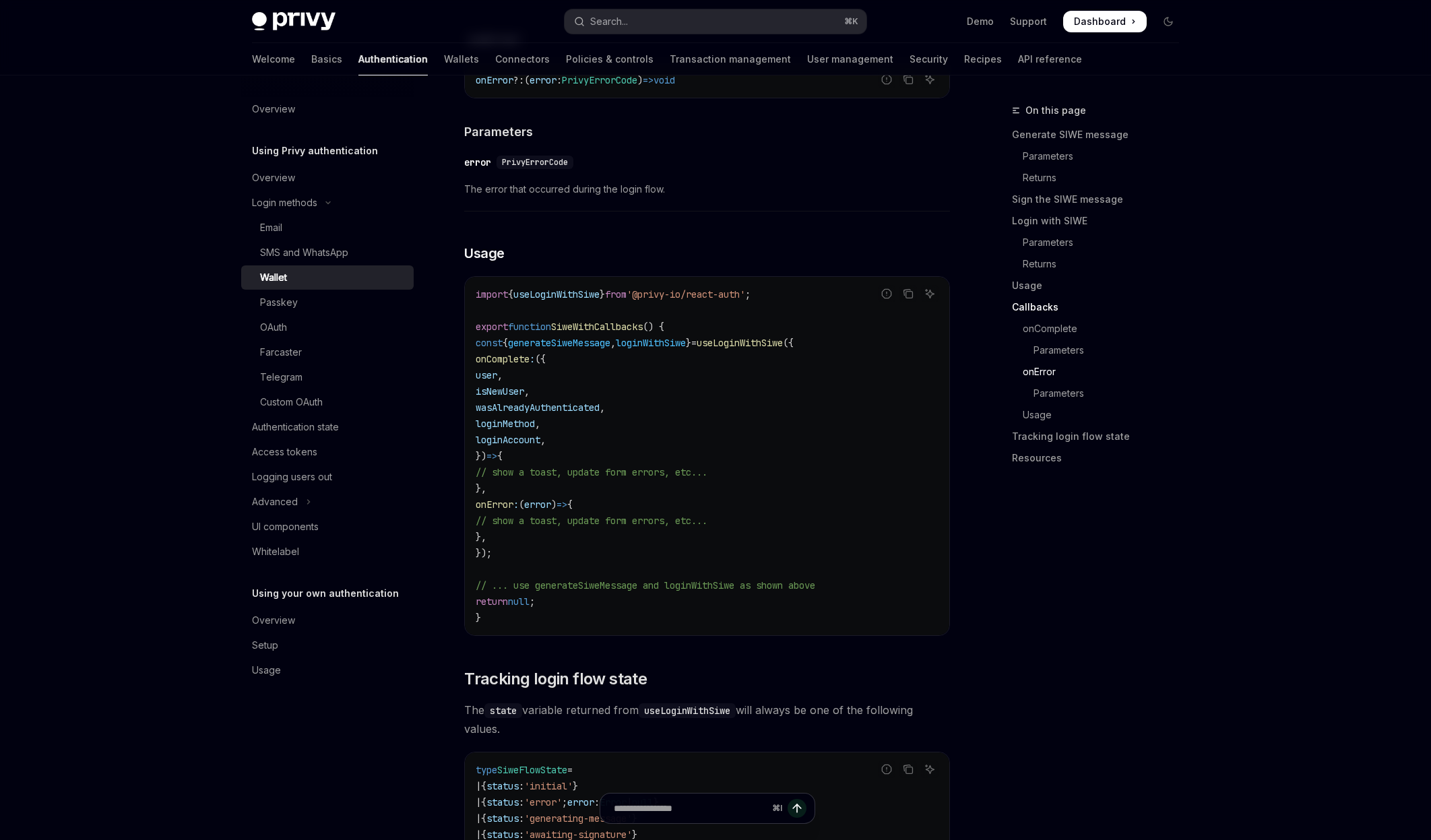
scroll to position [2794, 0]
click at [311, 321] on div "OAuth" at bounding box center [333, 327] width 145 height 16
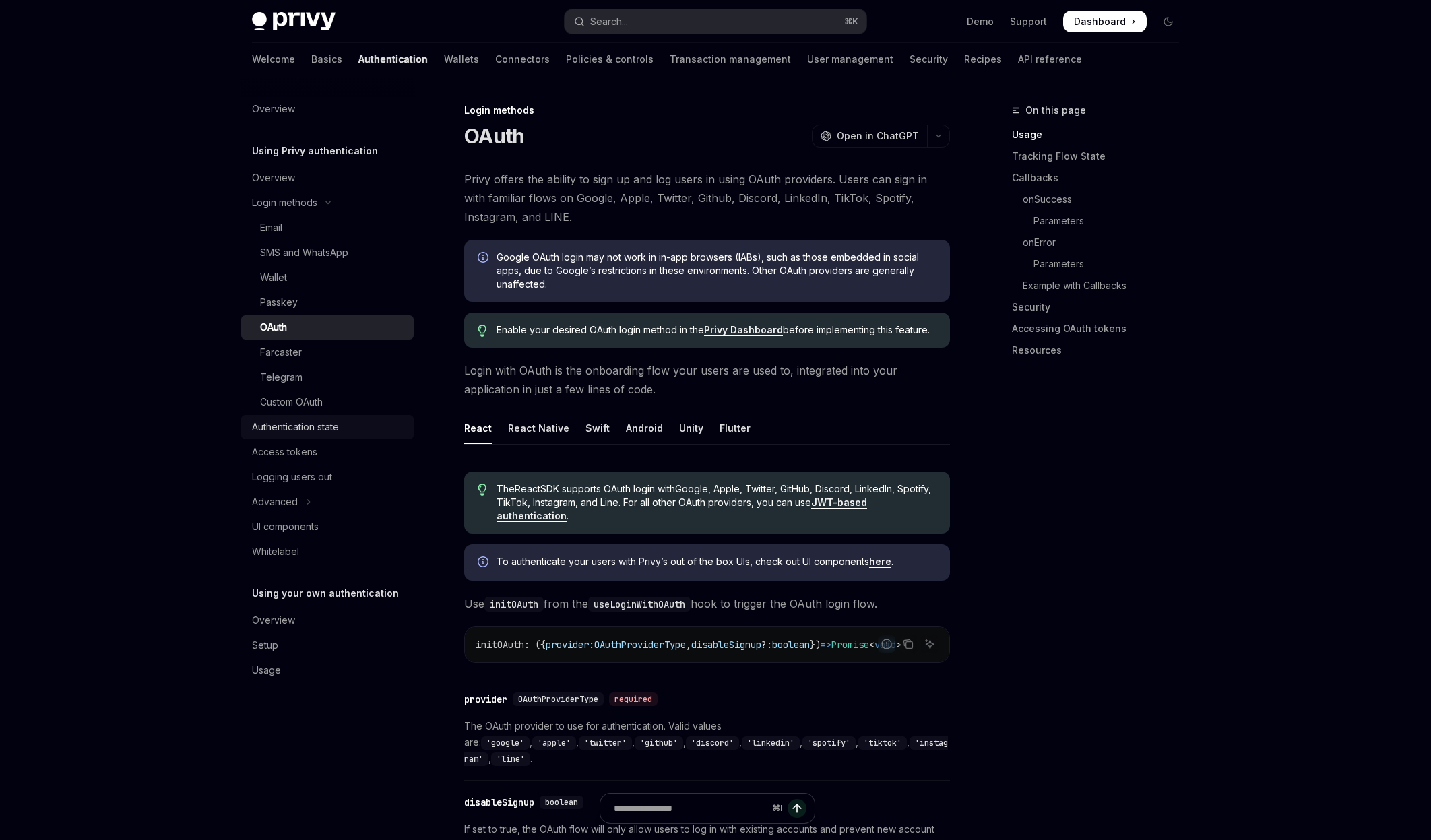
click at [321, 422] on div "Authentication state" at bounding box center [295, 427] width 87 height 16
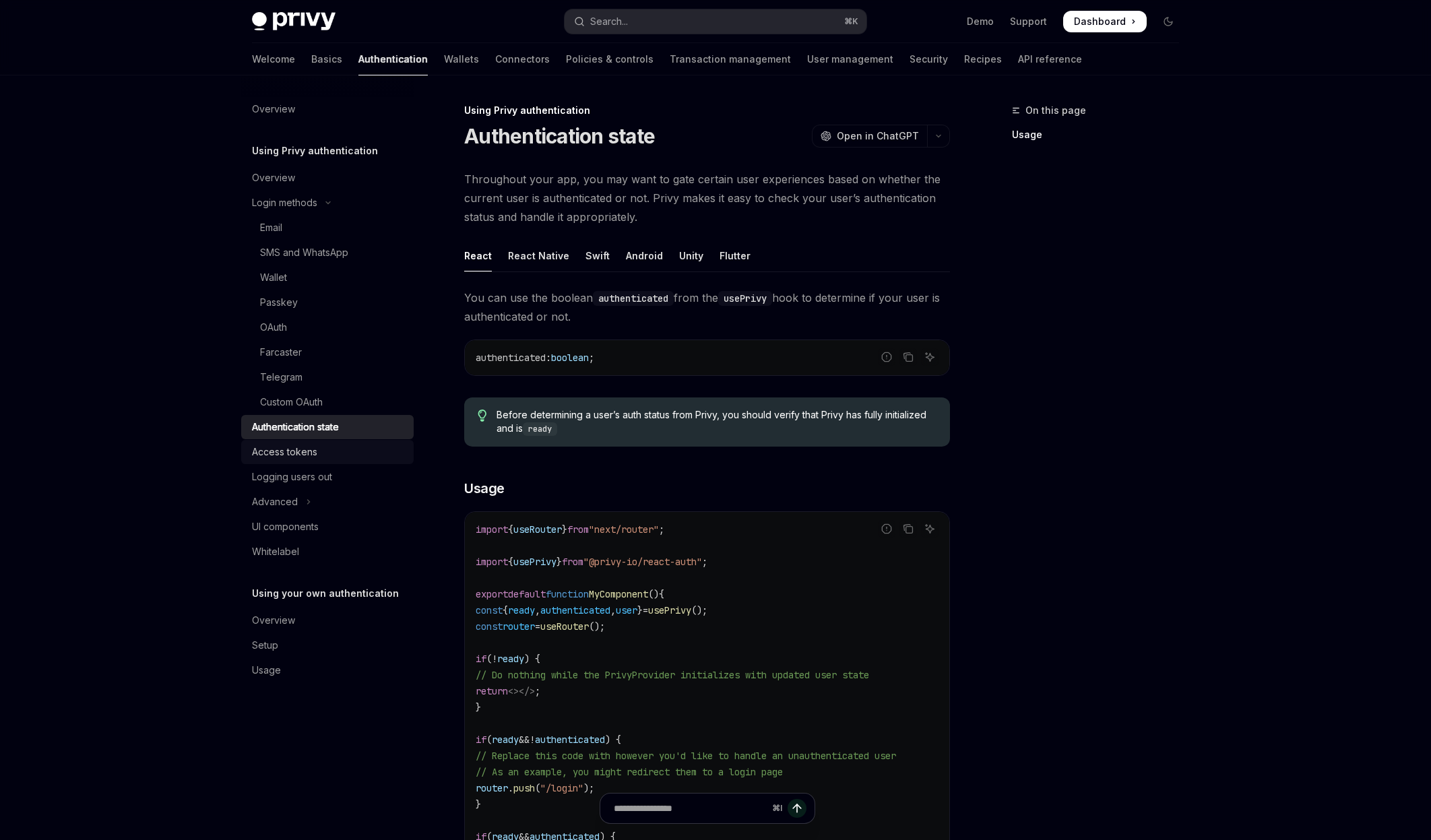
click at [305, 465] on link "Logging users out" at bounding box center [327, 477] width 172 height 24
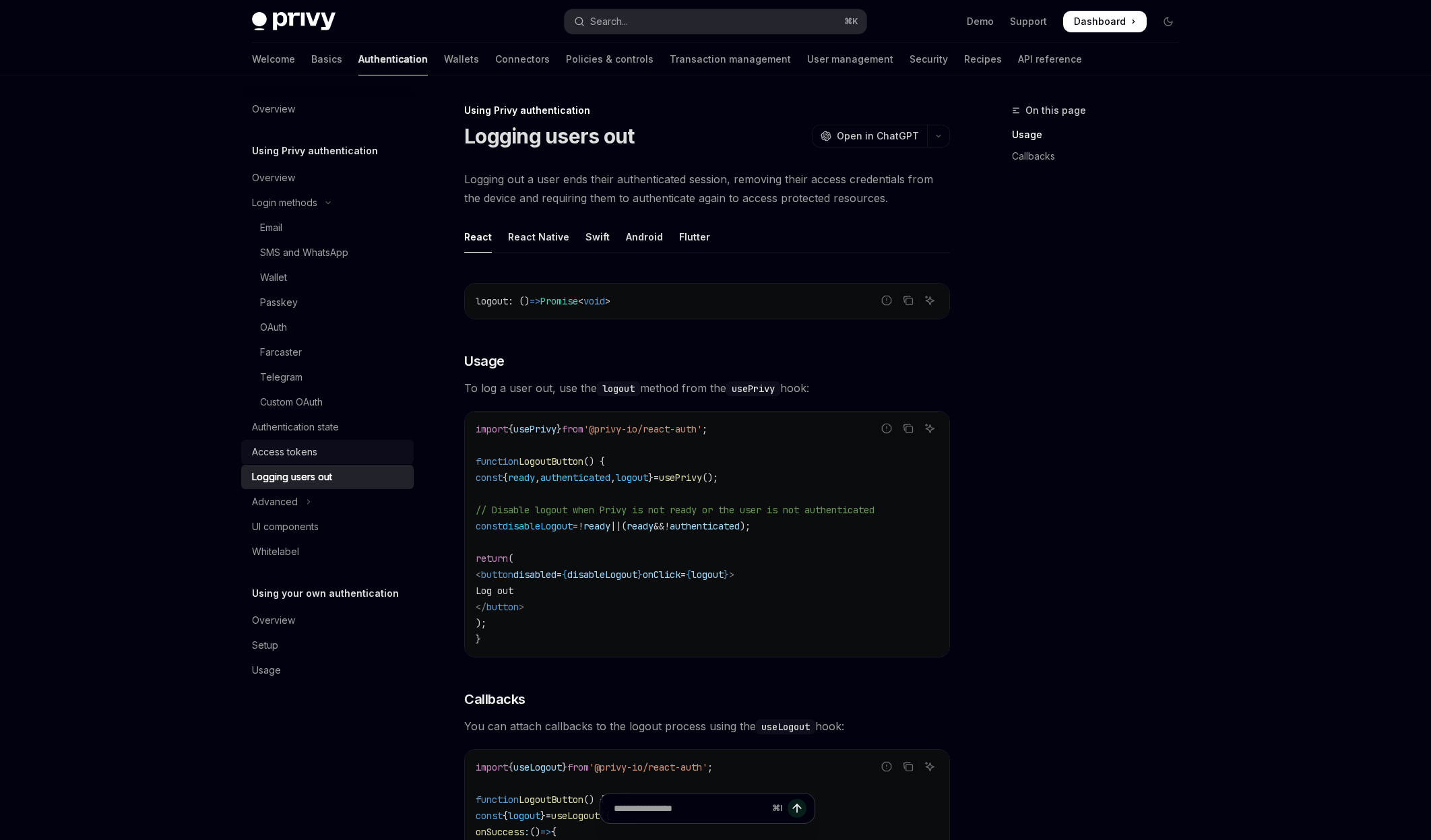
click at [308, 457] on div "Access tokens" at bounding box center [284, 452] width 65 height 16
type textarea "*"
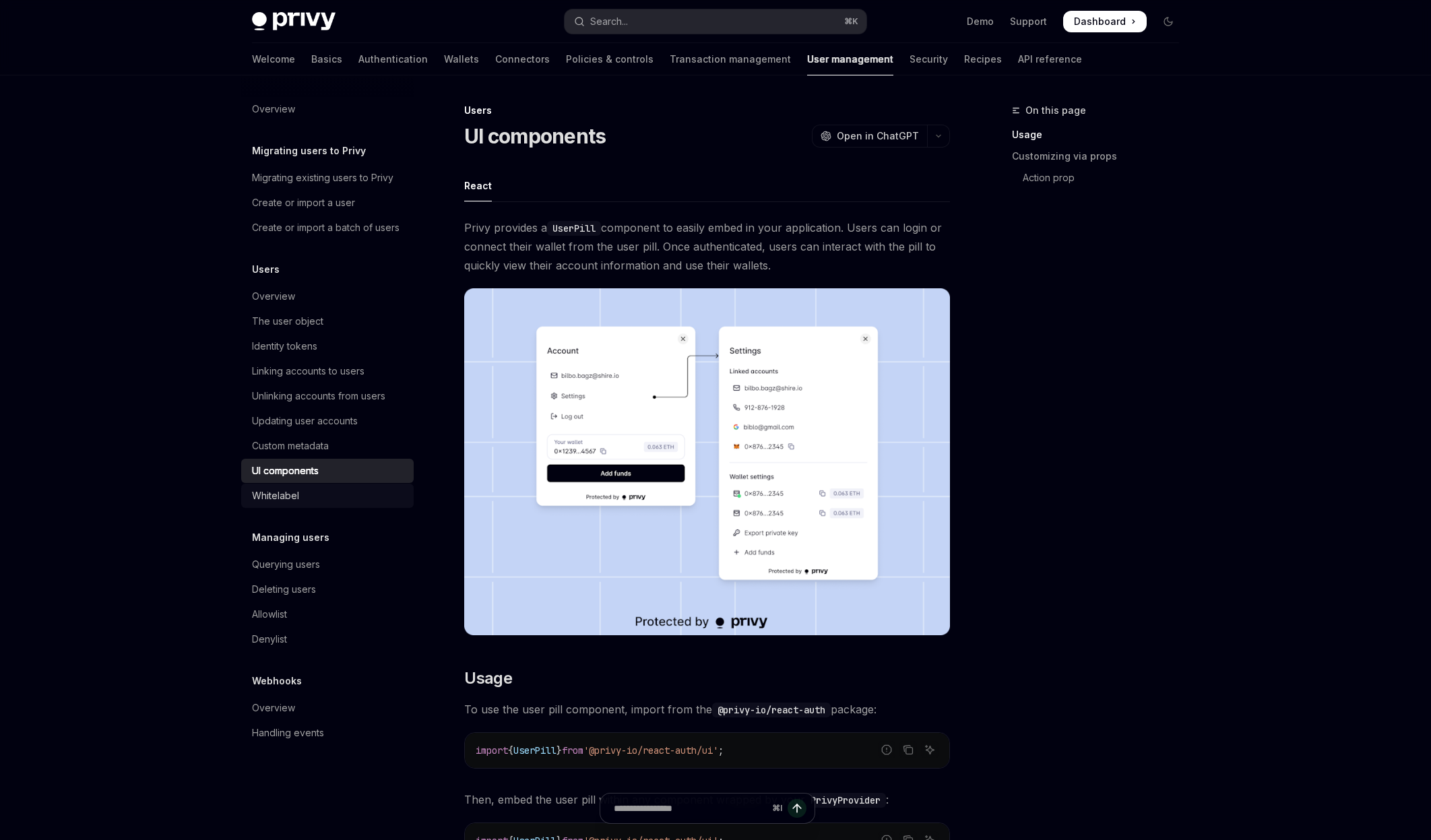
click at [276, 493] on div "Whitelabel" at bounding box center [275, 495] width 48 height 16
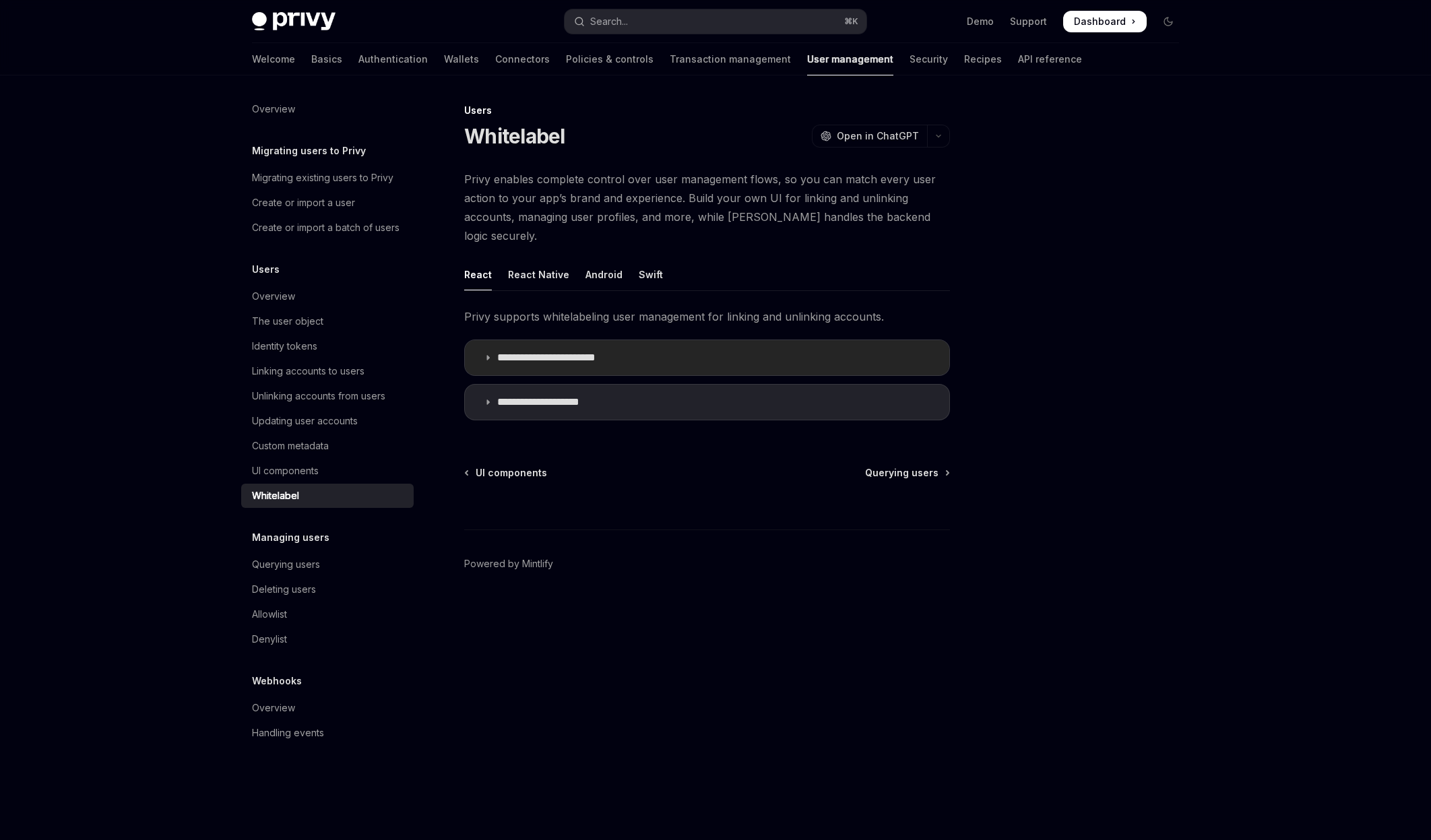
click at [492, 345] on summary "**********" at bounding box center [707, 357] width 484 height 35
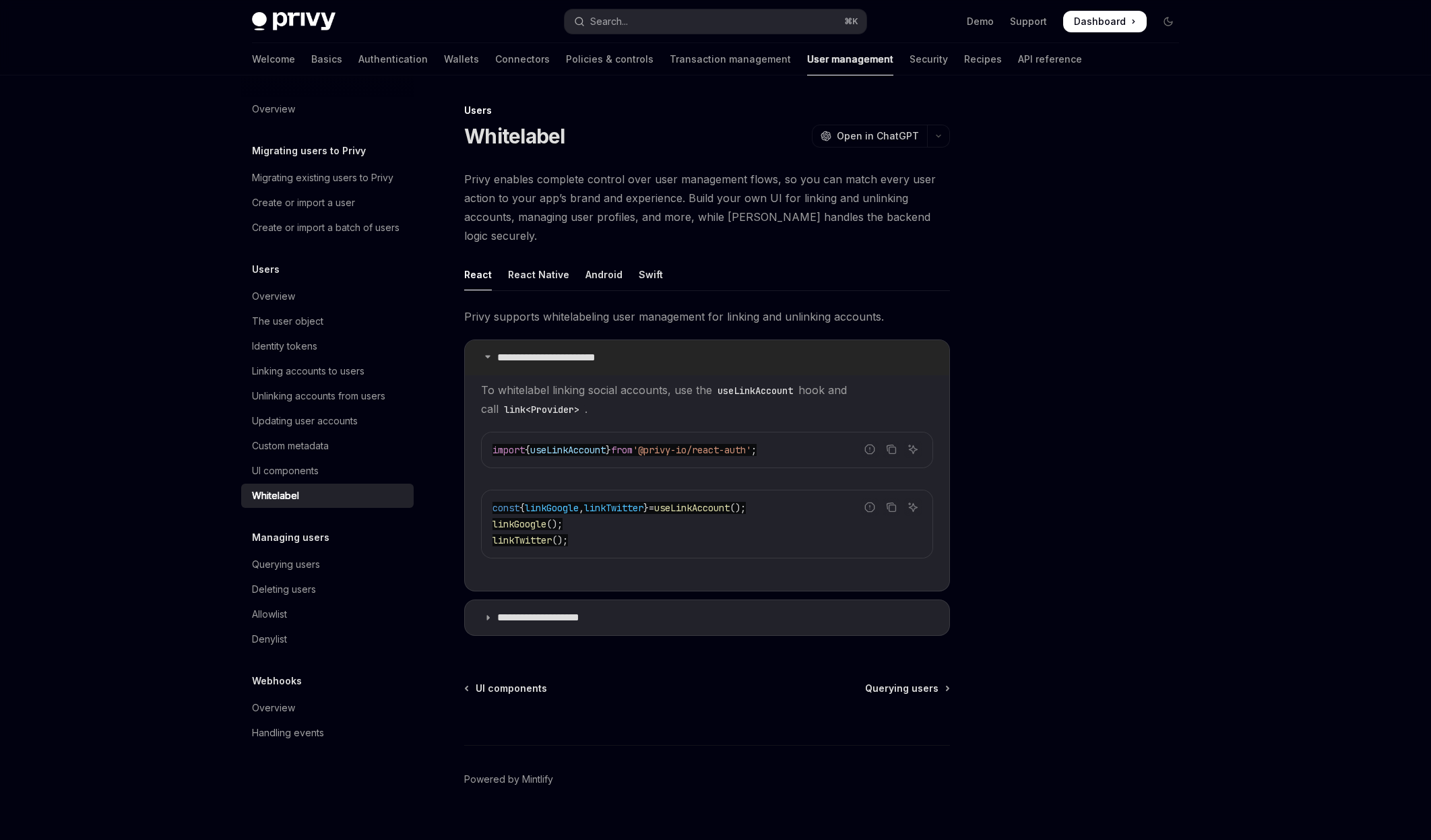
click at [491, 352] on icon at bounding box center [487, 356] width 8 height 8
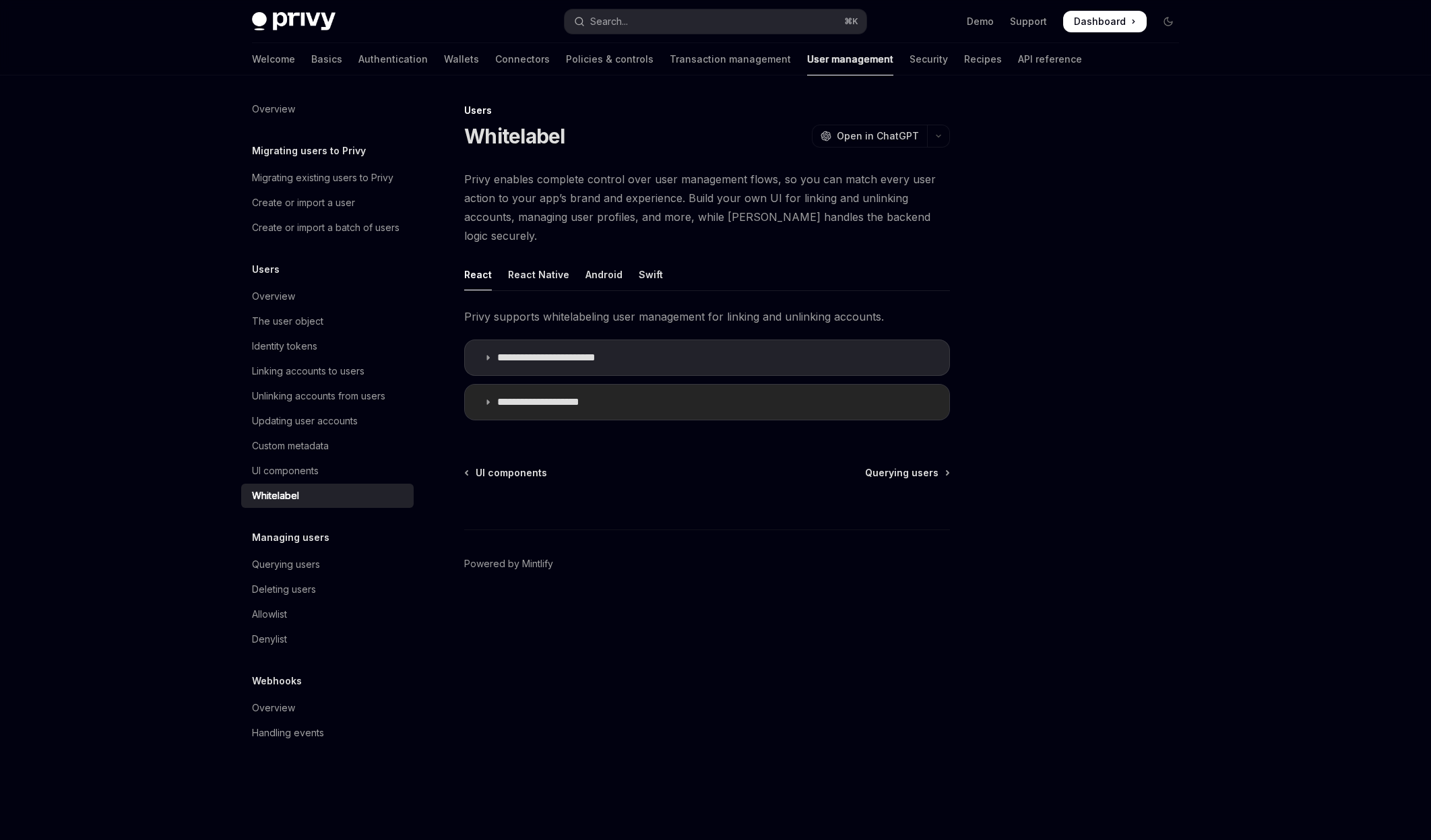
click at [489, 389] on summary "**********" at bounding box center [707, 401] width 484 height 35
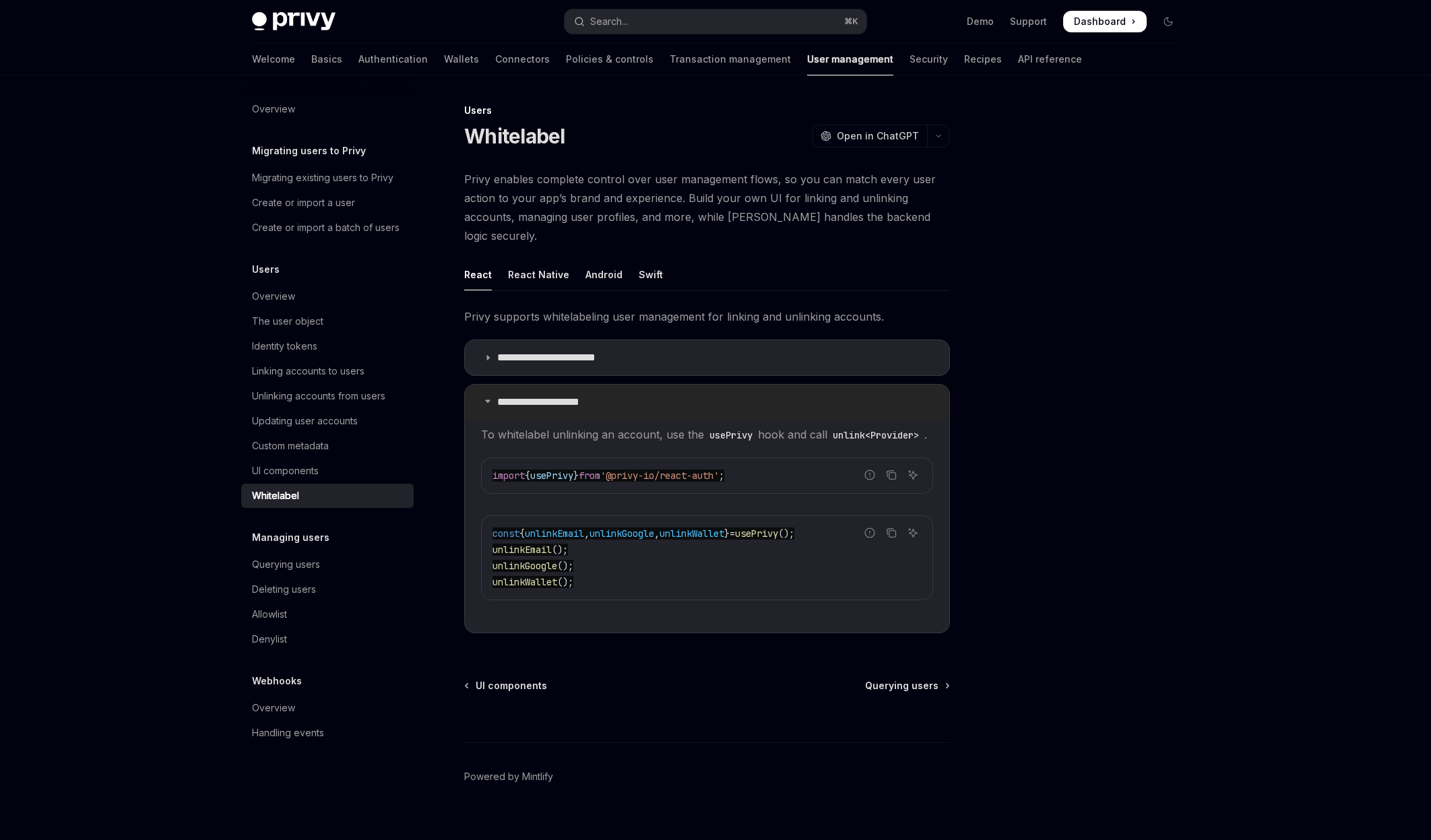
click at [489, 389] on summary "**********" at bounding box center [707, 401] width 484 height 35
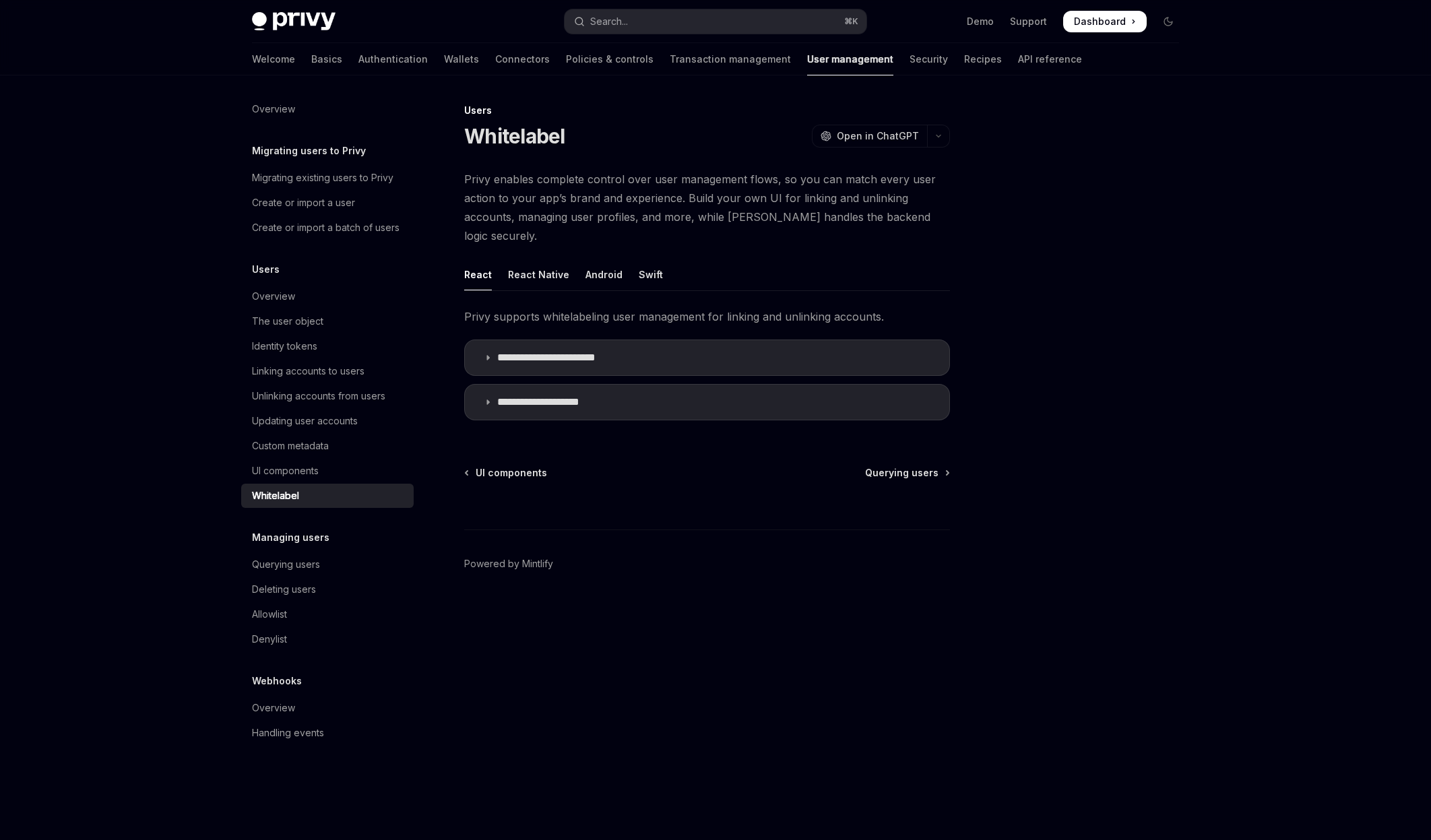
type textarea "*"
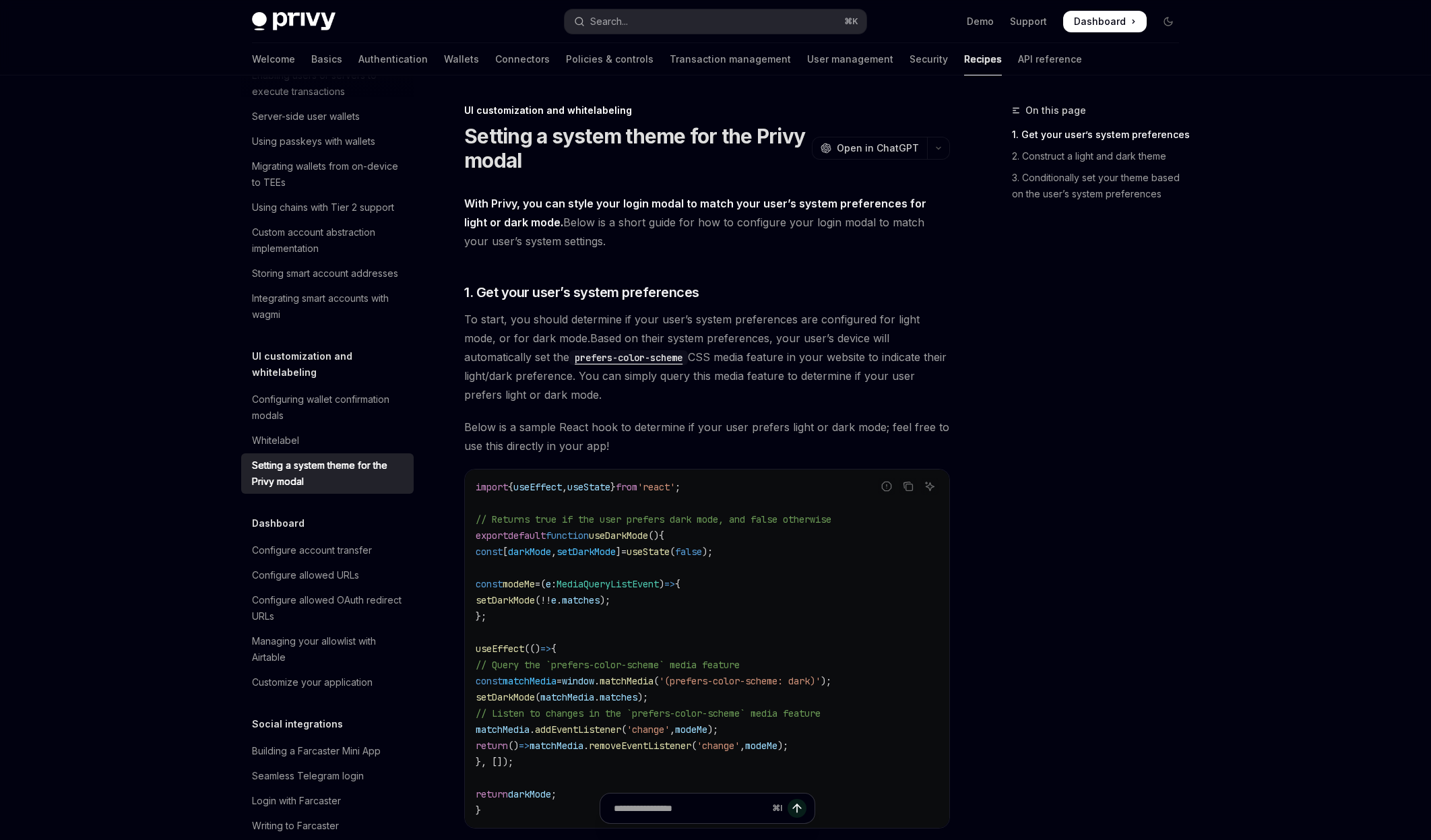
click at [630, 6] on div "Privy Docs home page Search... ⌘ K Demo Support Dashboard Dashboard Search..." at bounding box center [715, 21] width 927 height 43
click at [622, 23] on div "Search..." at bounding box center [608, 21] width 38 height 16
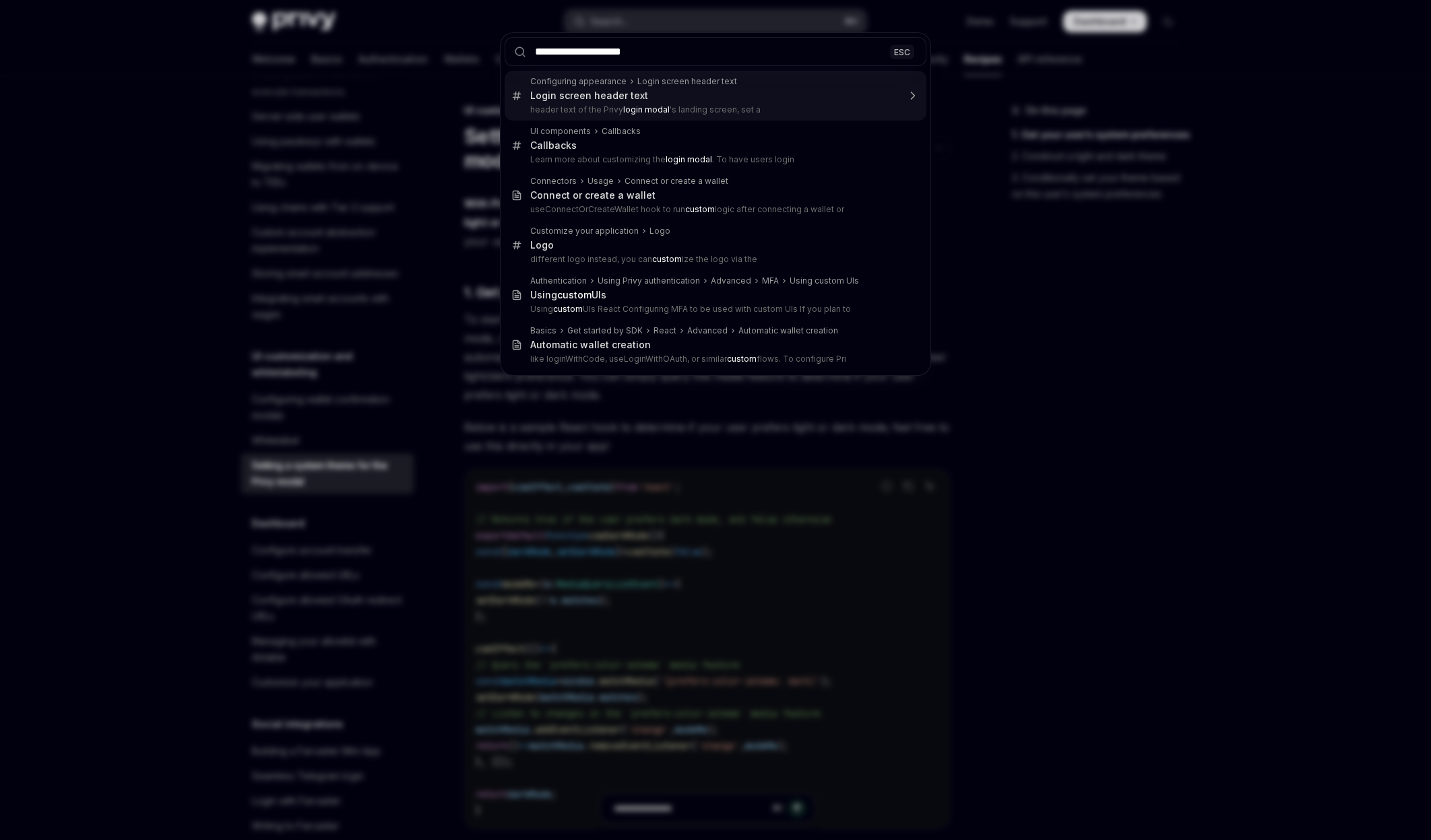
type input "**********"
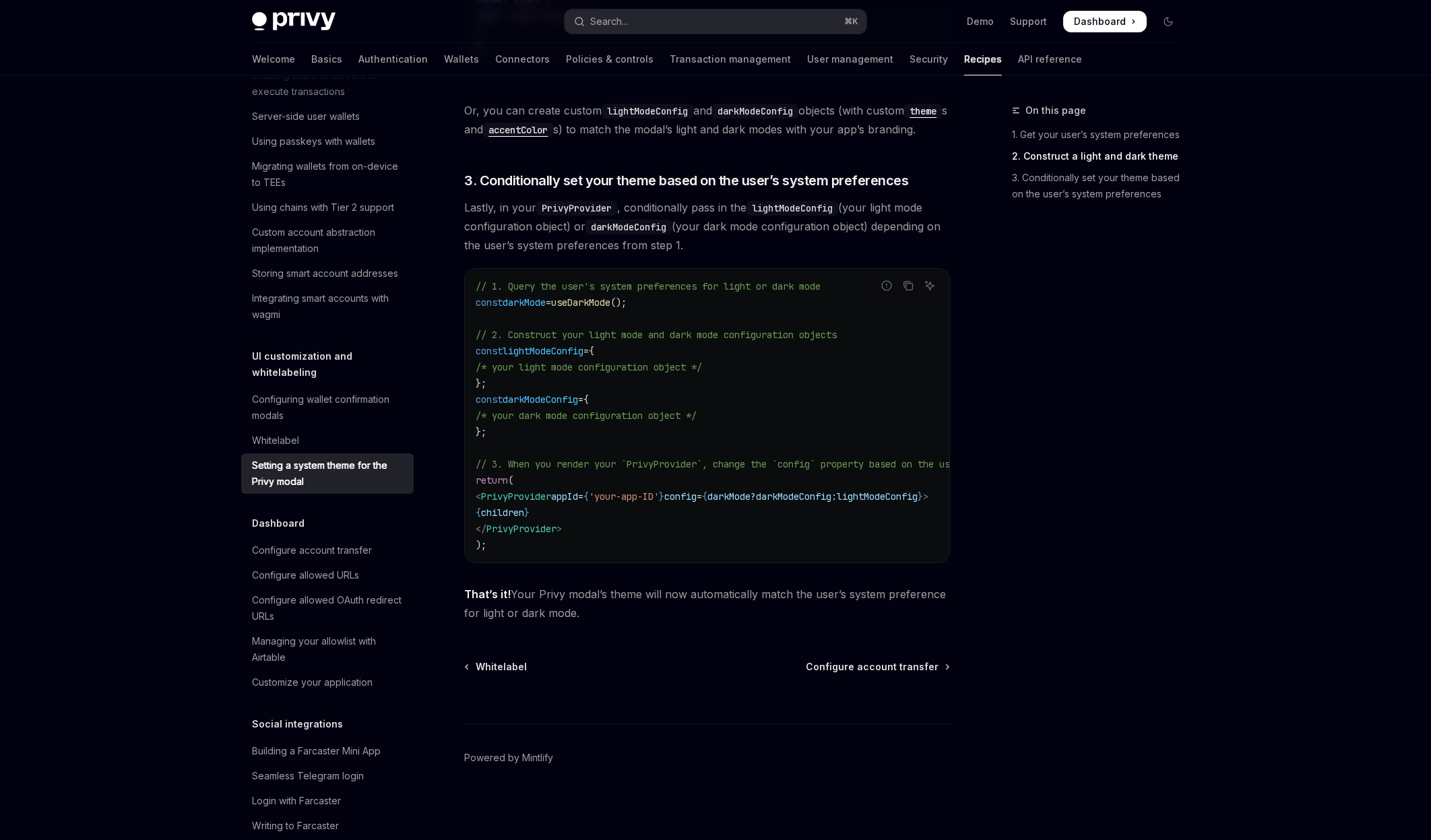
scroll to position [1071, 0]
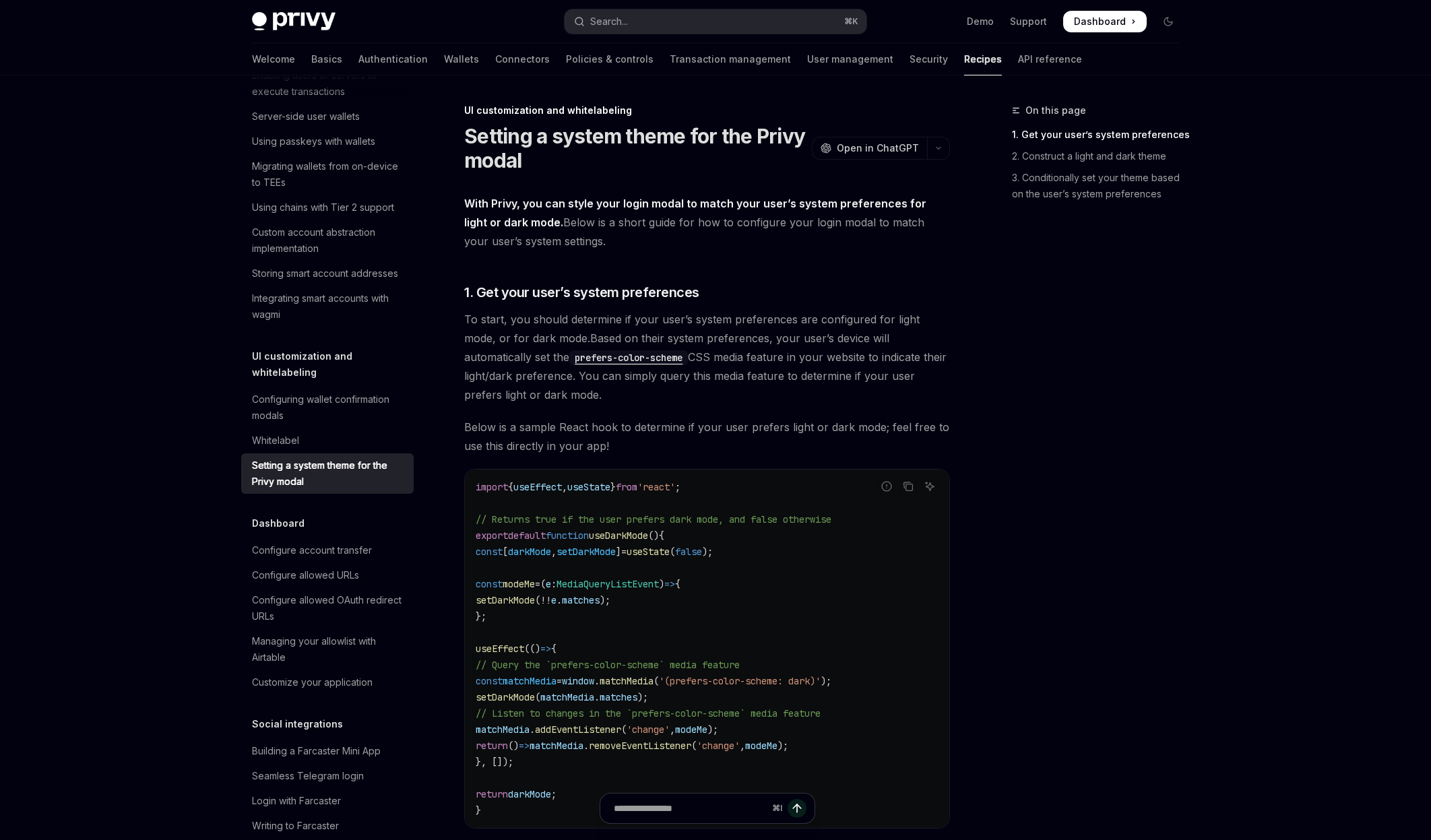
type textarea "*"
